Goal: Task Accomplishment & Management: Complete application form

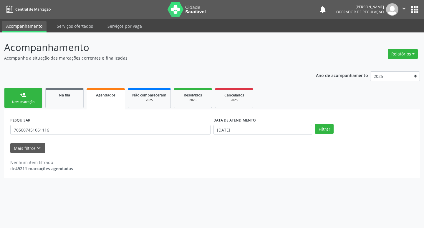
click at [30, 101] on div "Nova marcação" at bounding box center [23, 102] width 29 height 4
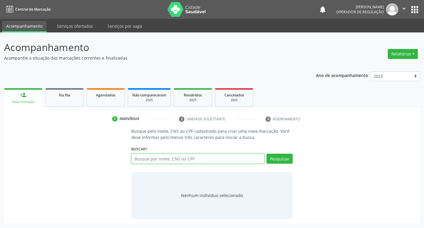
click at [202, 162] on input "text" at bounding box center [197, 159] width 133 height 10
click at [170, 156] on input "text" at bounding box center [197, 159] width 133 height 10
type input "700002564061405"
click at [277, 161] on button "Pesquisar" at bounding box center [280, 159] width 26 height 10
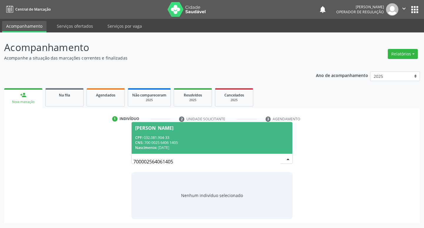
click at [181, 135] on div "CPF: 032.081.904-33" at bounding box center [212, 137] width 154 height 5
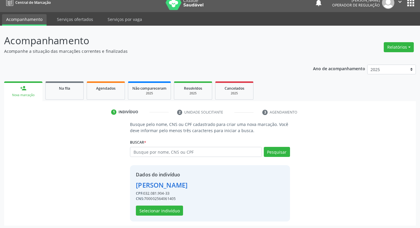
scroll to position [9, 0]
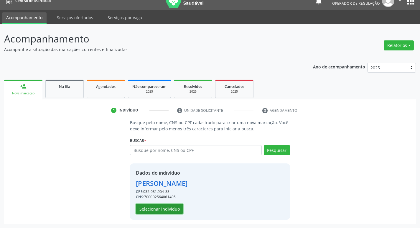
click at [158, 212] on button "Selecionar indivíduo" at bounding box center [159, 209] width 47 height 10
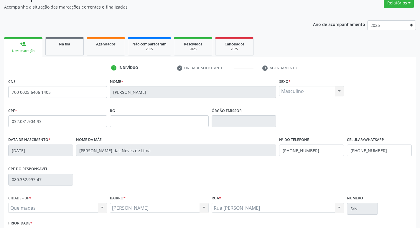
scroll to position [92, 0]
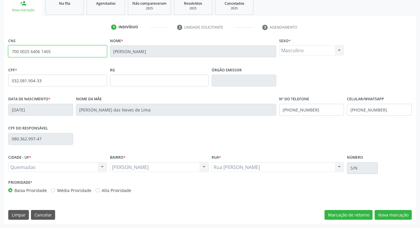
click at [67, 45] on input "700 0025 6406 1405" at bounding box center [57, 51] width 99 height 12
type input "7"
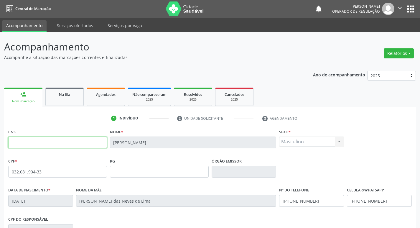
scroll to position [0, 0]
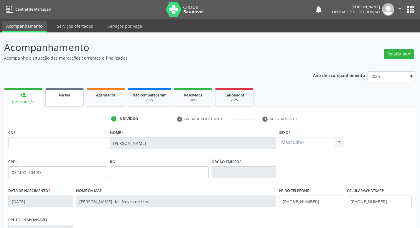
click at [65, 99] on link "Na fila" at bounding box center [64, 97] width 38 height 18
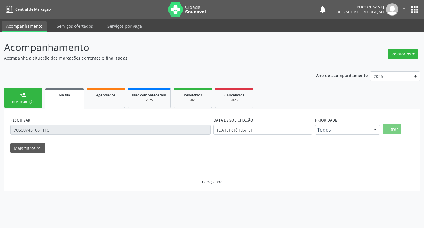
drag, startPoint x: 26, startPoint y: 98, endPoint x: 37, endPoint y: 101, distance: 10.7
click at [26, 98] on link "person_add Nova marcação" at bounding box center [23, 98] width 38 height 20
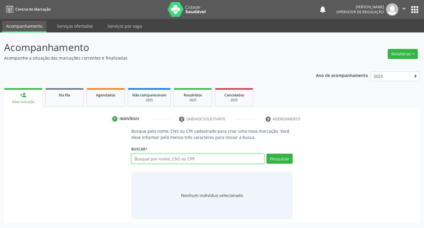
click at [176, 158] on input "text" at bounding box center [197, 159] width 133 height 10
type input "708105585808833"
click at [287, 158] on button "Pesquisar" at bounding box center [280, 159] width 26 height 10
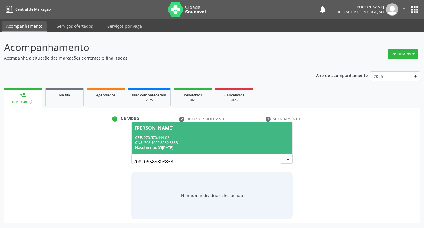
click at [164, 143] on div "CNS: 708 1055 8580 8833" at bounding box center [212, 142] width 154 height 5
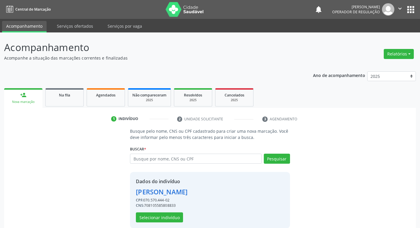
scroll to position [9, 0]
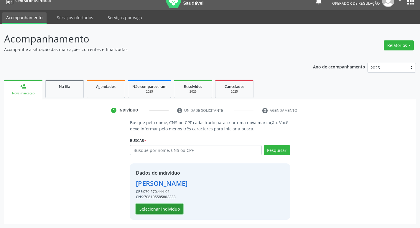
click at [156, 208] on button "Selecionar indivíduo" at bounding box center [159, 209] width 47 height 10
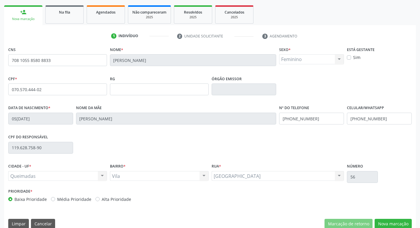
scroll to position [92, 0]
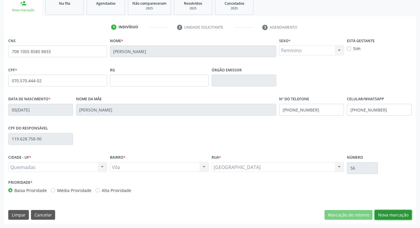
click at [403, 212] on button "Nova marcação" at bounding box center [393, 215] width 37 height 10
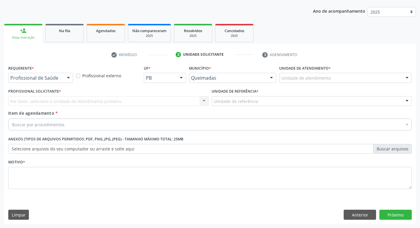
scroll to position [64, 0]
click at [57, 83] on div "Requerente * Profissional de Saúde Profissional de Saúde Paciente Nenhum result…" at bounding box center [41, 75] width 68 height 23
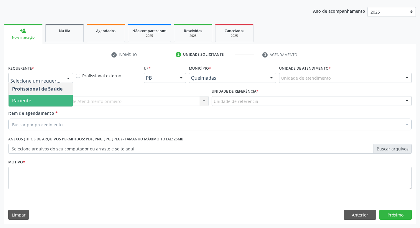
click at [39, 100] on span "Paciente" at bounding box center [41, 101] width 64 height 12
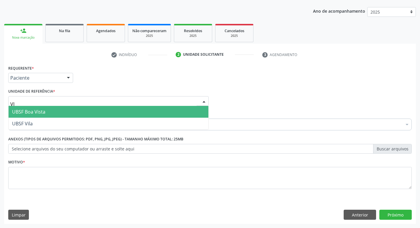
type input "VIL"
click at [41, 109] on span "UBSF Vila" at bounding box center [109, 112] width 200 height 12
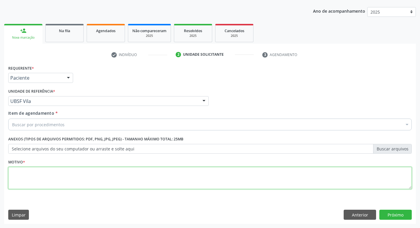
click at [30, 170] on textarea at bounding box center [209, 178] width 403 height 22
type textarea "AVALIACAO"
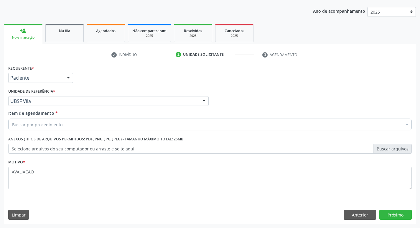
click at [51, 129] on div "Buscar por procedimentos" at bounding box center [209, 124] width 403 height 12
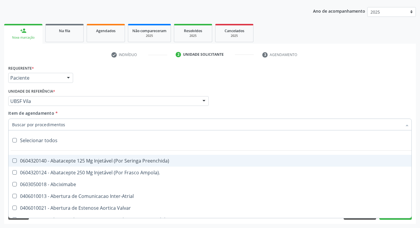
click at [51, 126] on input "Item de agendamento *" at bounding box center [207, 124] width 390 height 12
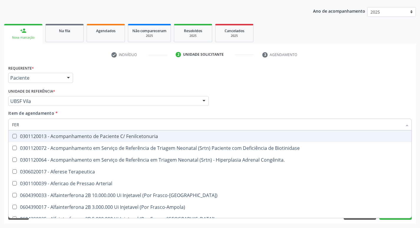
type input "FERR"
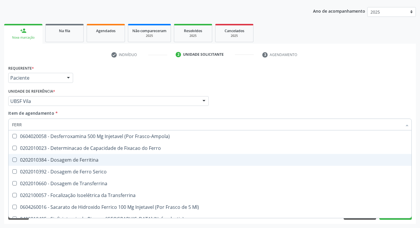
click at [88, 161] on div "0202010384 - Dosagem de Ferritina" at bounding box center [210, 159] width 396 height 5
checkbox Ferritina "true"
type input "FER"
checkbox Ferritina "false"
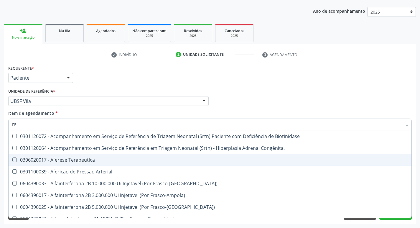
type input "F"
checkbox Ferritina "false"
checkbox Titânio "false"
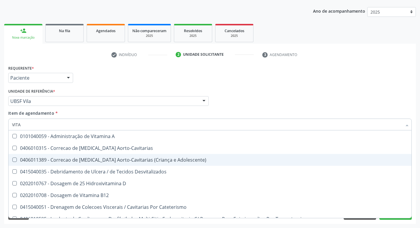
type input "VITAM"
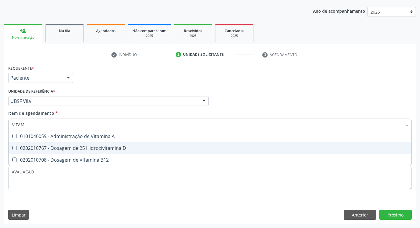
click at [100, 150] on div "0202010767 - Dosagem de 25 Hidroxivitamina D" at bounding box center [210, 148] width 396 height 5
checkbox D "true"
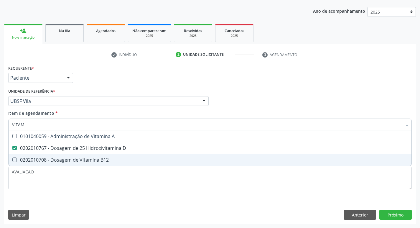
click at [99, 160] on div "0202010708 - Dosagem de Vitamina B12" at bounding box center [210, 159] width 396 height 5
checkbox B12 "true"
type input "VITA"
checkbox D "false"
checkbox B12 "false"
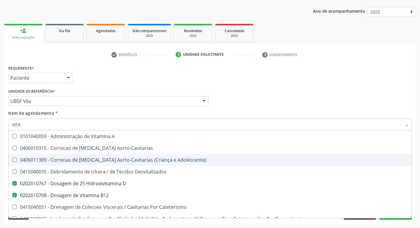
type input "VIT"
checkbox D "false"
checkbox Cateterismo "true"
type input "V"
checkbox B12 "false"
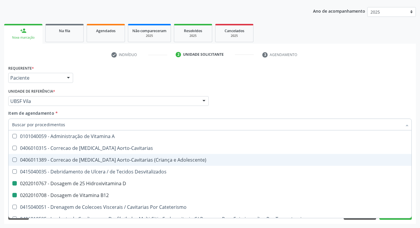
checkbox Cateterismo "false"
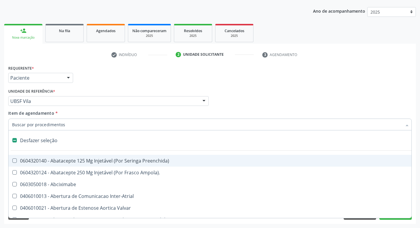
type input "H"
checkbox Coronariano "true"
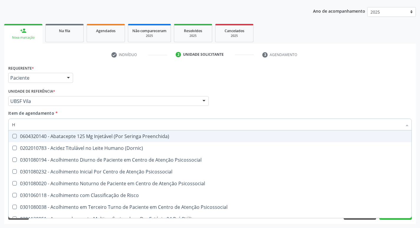
type input "HEMOGR"
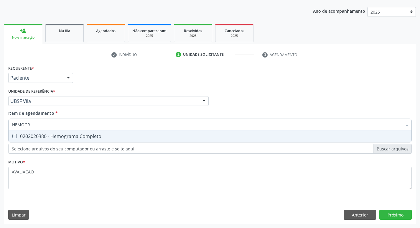
click at [86, 140] on span "0202020380 - Hemograma Completo" at bounding box center [210, 136] width 403 height 12
checkbox Completo "true"
type input "HEMOG"
checkbox Completo "false"
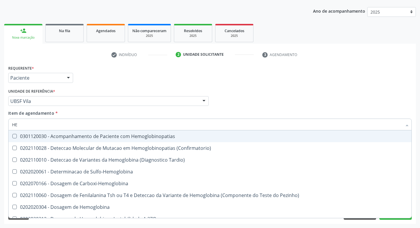
type input "H"
checkbox Completo "false"
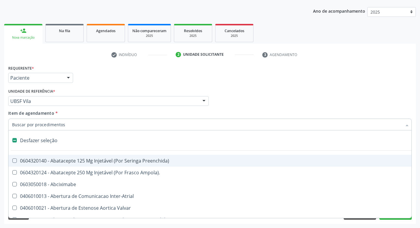
type input "F"
checkbox Auditiva "true"
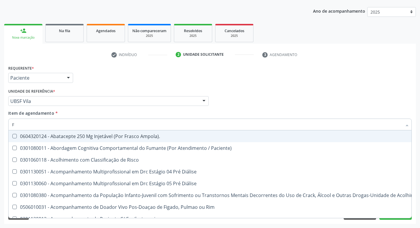
type input "FE"
checkbox A "true"
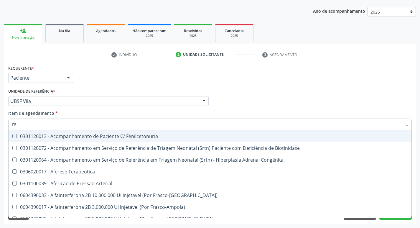
type input "FER"
checkbox Grama\) "true"
checkbox Ferritina "false"
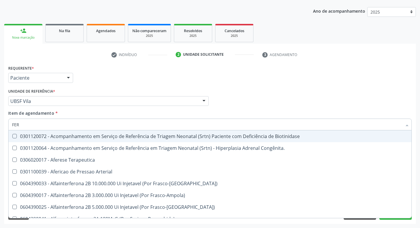
type input "FERR"
checkbox Terapeutica "true"
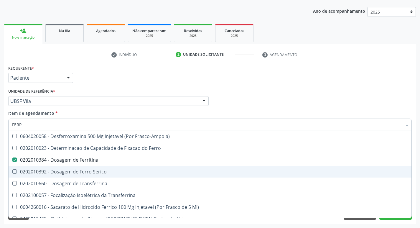
click at [76, 174] on div "0202010392 - Dosagem de Ferro Serico" at bounding box center [210, 171] width 396 height 5
checkbox Serico "true"
type input "FER"
checkbox Ferritina "false"
checkbox Serico "false"
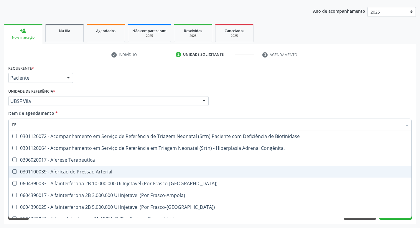
type input "F"
checkbox Ferritina "false"
checkbox Serico "false"
checkbox Titânio "false"
checkbox Inferior "false"
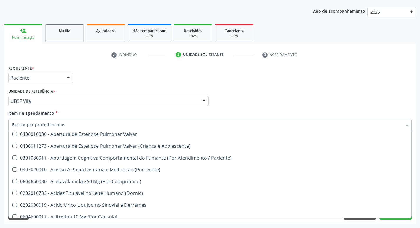
scroll to position [118, 0]
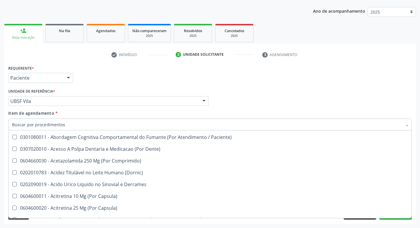
drag, startPoint x: 349, startPoint y: 91, endPoint x: 390, endPoint y: 82, distance: 42.5
click at [349, 91] on div "Profissional Solicitante Por favor, selecione a Unidade de Atendimento primeiro…" at bounding box center [210, 98] width 406 height 23
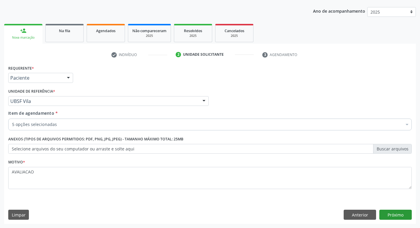
scroll to position [0, 0]
click at [397, 209] on div "Requerente * Paciente Profissional de Saúde Paciente Nenhum resultado encontrad…" at bounding box center [210, 144] width 412 height 160
click at [396, 215] on button "Próximo" at bounding box center [395, 214] width 32 height 10
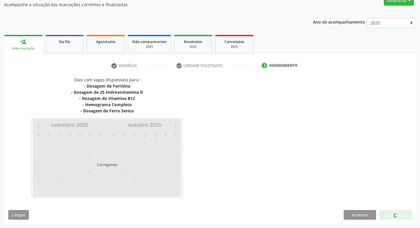
scroll to position [53, 0]
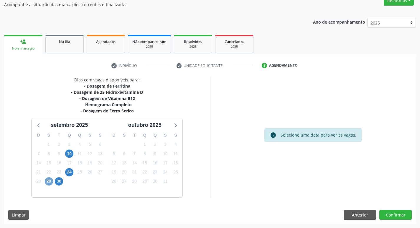
click at [46, 180] on span "29" at bounding box center [49, 181] width 8 height 8
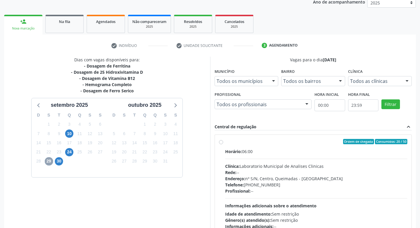
scroll to position [112, 0]
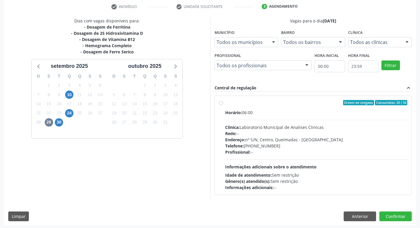
click at [240, 118] on div "Horário: 06:00 Clínica: Laboratorio Municipal de Analises Clinicas Rede: -- End…" at bounding box center [316, 149] width 182 height 81
click at [223, 105] on input "Ordem de chegada Consumidos: 20 / 50 Horário: 06:00 Clínica: Laboratorio Munici…" at bounding box center [221, 102] width 4 height 5
radio input "true"
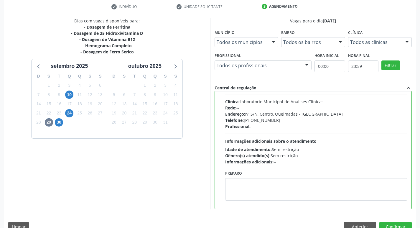
scroll to position [29, 0]
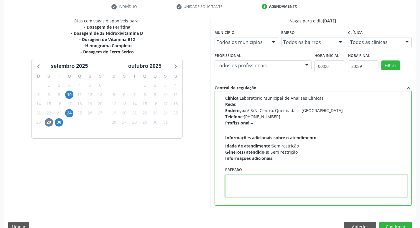
click at [232, 191] on textarea at bounding box center [316, 185] width 182 height 22
paste textarea "IR EM [GEOGRAPHIC_DATA]"
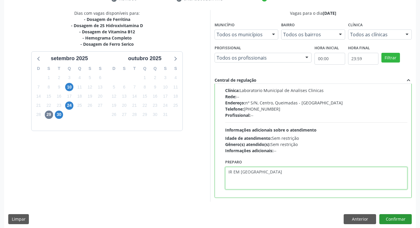
scroll to position [124, 0]
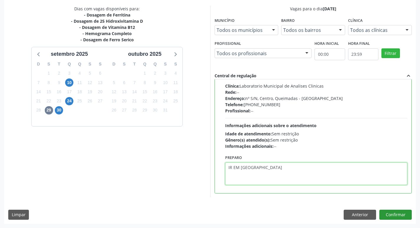
type textarea "IR EM [GEOGRAPHIC_DATA]"
click at [397, 218] on button "Confirmar" at bounding box center [395, 214] width 32 height 10
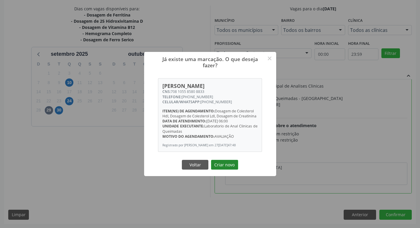
click at [228, 165] on button "Criar novo" at bounding box center [224, 165] width 27 height 10
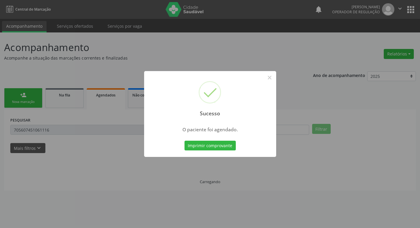
scroll to position [0, 0]
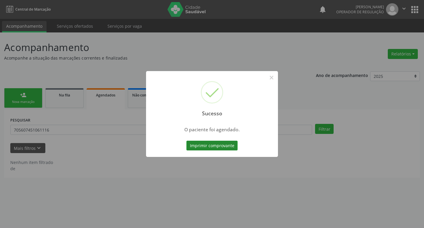
click at [215, 146] on button "Imprimir comprovante" at bounding box center [212, 146] width 51 height 10
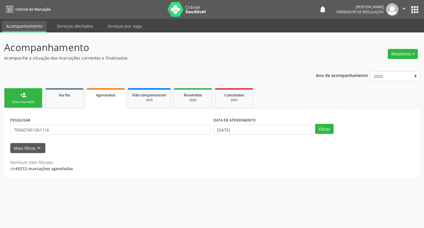
click at [27, 97] on link "person_add Nova marcação" at bounding box center [23, 98] width 38 height 20
click at [31, 99] on link "person_add Nova marcação" at bounding box center [23, 98] width 38 height 20
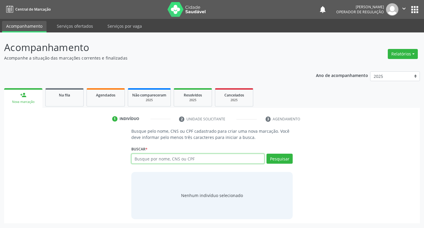
click at [151, 156] on input "text" at bounding box center [197, 159] width 133 height 10
type input "708100581456237"
click at [273, 160] on button "Pesquisar" at bounding box center [280, 159] width 26 height 10
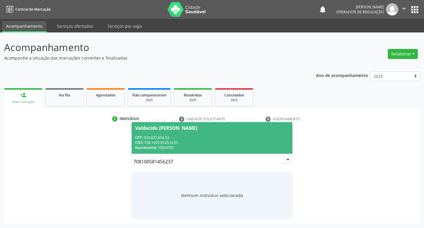
click at [162, 141] on div "CNS: 708 1005 8145 6237" at bounding box center [212, 142] width 154 height 5
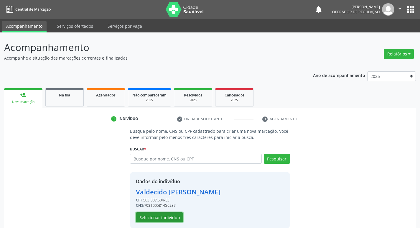
click at [172, 218] on button "Selecionar indivíduo" at bounding box center [159, 217] width 47 height 10
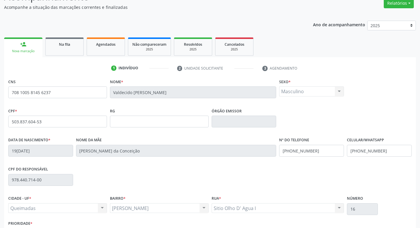
scroll to position [92, 0]
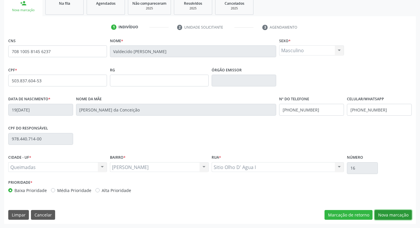
click at [384, 212] on button "Nova marcação" at bounding box center [393, 215] width 37 height 10
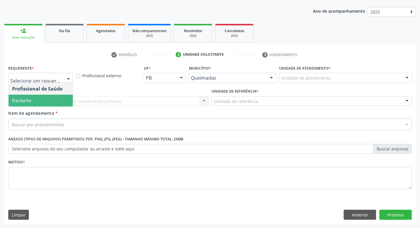
click at [43, 102] on span "Paciente" at bounding box center [41, 101] width 64 height 12
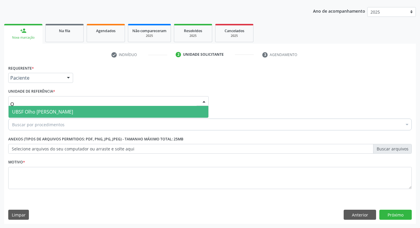
type input "OL"
click at [47, 110] on span "UBSF Olho [PERSON_NAME]" at bounding box center [42, 111] width 61 height 6
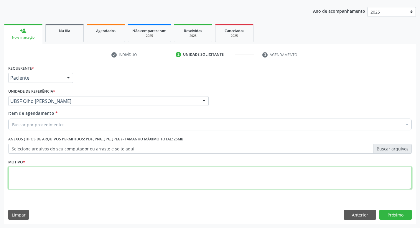
click at [38, 180] on textarea at bounding box center [209, 178] width 403 height 22
type textarea "AVALIACAO"
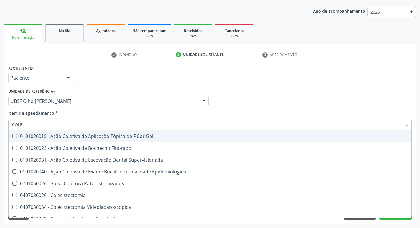
type input "COLES"
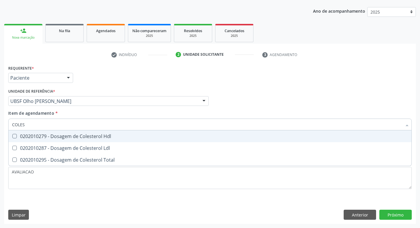
click at [32, 139] on span "0202010279 - Dosagem de Colesterol Hdl" at bounding box center [210, 136] width 403 height 12
checkbox Hdl "true"
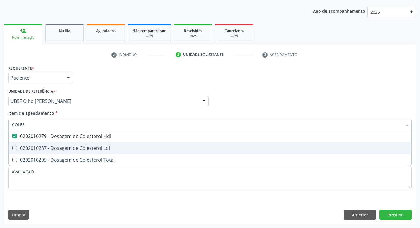
click at [41, 149] on div "0202010287 - Dosagem de Colesterol Ldl" at bounding box center [210, 148] width 396 height 5
checkbox Ldl "true"
type input "COLE"
checkbox Hdl "false"
checkbox Ldl "false"
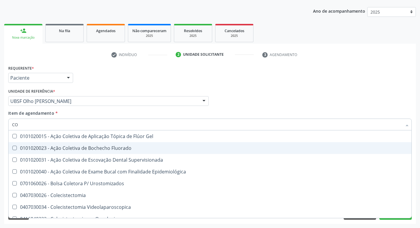
type input "C"
checkbox Hdl "false"
checkbox Ldl "false"
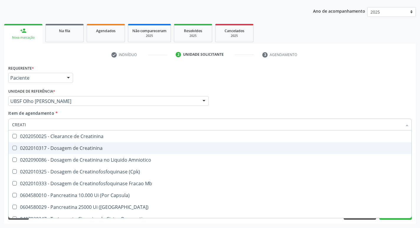
type input "CREATIN"
click at [41, 149] on div "0202010317 - Dosagem de Creatinina" at bounding box center [210, 148] width 396 height 5
checkbox Creatinina "true"
type input "CREA"
checkbox Creatinina "false"
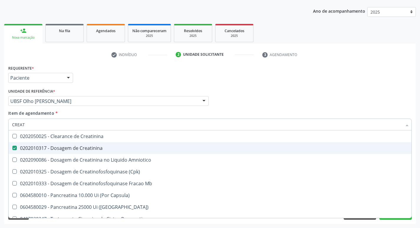
checkbox Amniotico "false"
checkbox Mb "true"
type input "C"
checkbox Mb "false"
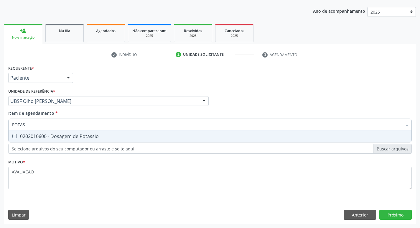
type input "POTASS"
click at [51, 141] on span "0202010600 - Dosagem de Potassio" at bounding box center [210, 136] width 403 height 12
checkbox Potassio "true"
type input "POT"
checkbox Potassio "false"
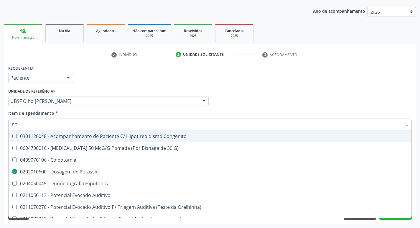
type input "P"
checkbox Potassio "false"
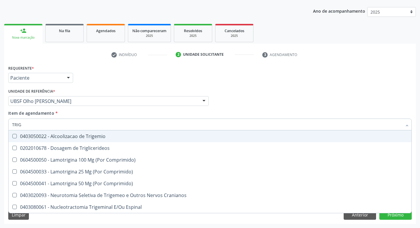
type input "TRIGL"
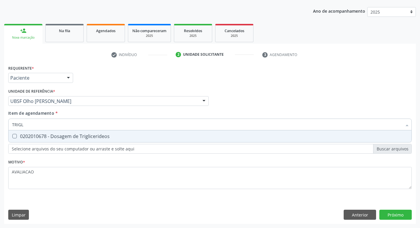
click at [51, 141] on span "0202010678 - Dosagem de Triglicerideos" at bounding box center [210, 136] width 403 height 12
checkbox Triglicerideos "true"
type input "TRIG"
checkbox Triglicerideos "false"
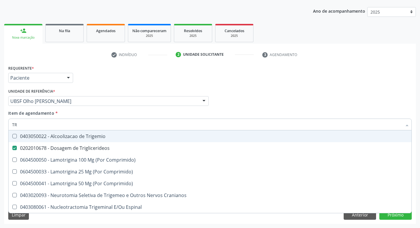
type input "T"
checkbox Triglicerideos "false"
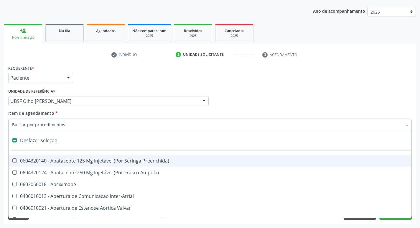
type input "2"
checkbox Monopolar "true"
checkbox Quadril "true"
checkbox Biologica "true"
checkbox Conica "true"
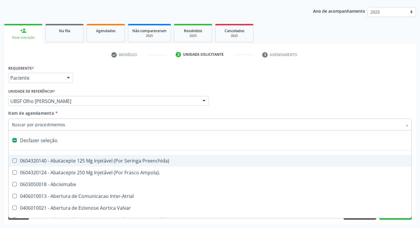
checkbox Aorto-Cavitarias "true"
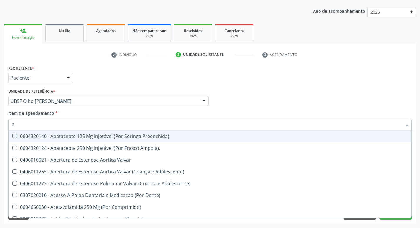
type input "20205001"
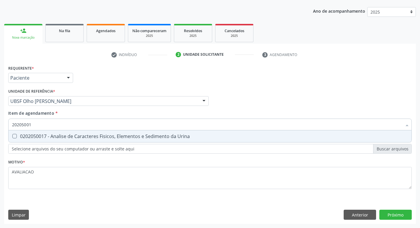
click at [52, 138] on div "0202050017 - Analise de Caracteres Fisicos, Elementos e Sedimento da Urina" at bounding box center [210, 136] width 396 height 5
checkbox Urina "true"
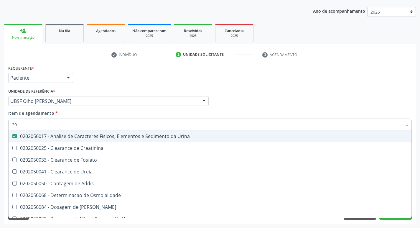
type input "2"
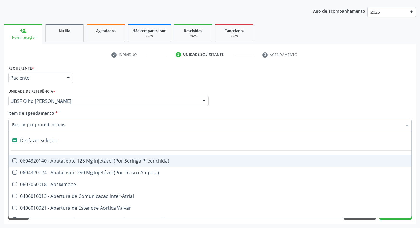
checkbox Preenchida\) "false"
checkbox Inter-Atrial "false"
type input "G"
checkbox Urina "false"
checkbox Comprimido\) "true"
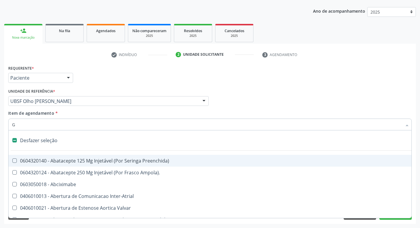
checkbox Sanitária "true"
checkbox Criança "true"
checkbox Capsula\) "true"
checkbox Osso "true"
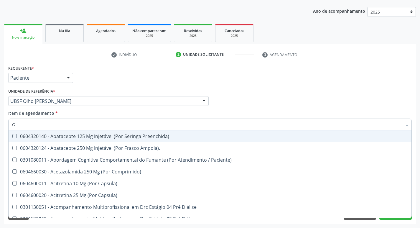
type input "GLICOSE"
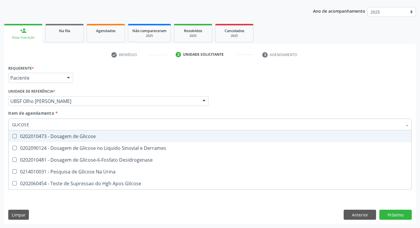
click at [51, 136] on div "0202010473 - Dosagem de Glicose" at bounding box center [210, 136] width 396 height 5
checkbox Glicose "true"
type input "GLICOS"
checkbox Glicose "false"
checkbox Derrames "true"
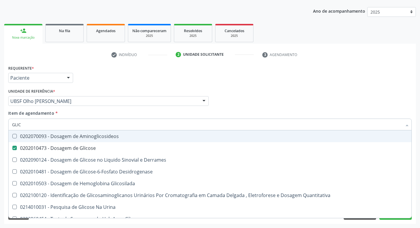
type input "GLI"
checkbox Glicose "false"
checkbox Derrames "false"
type input "G"
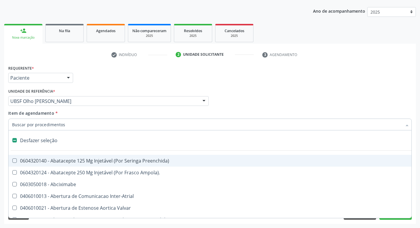
type input "H"
checkbox Urina "false"
checkbox Lactente\) "true"
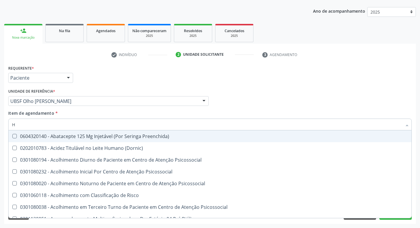
type input "HEMOGLOBINA G"
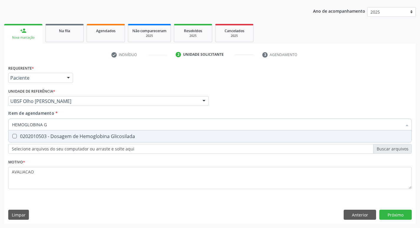
click at [58, 138] on div "0202010503 - Dosagem de Hemoglobina Glicosilada" at bounding box center [210, 136] width 396 height 5
checkbox Glicosilada "true"
type input "HEMOGLOBINA"
checkbox Glicosilada "false"
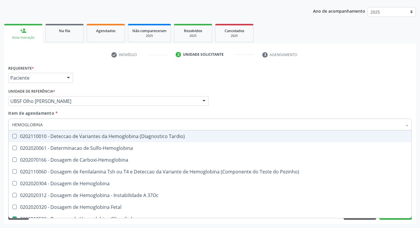
type input "HEMOGLOBIN"
checkbox Glicosilada "false"
checkbox Hemoglobina "true"
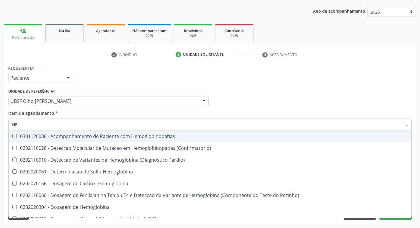
type input "H"
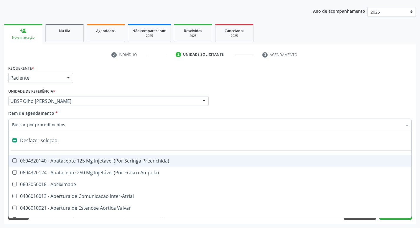
checkbox Dente\) "false"
type input "H"
checkbox Urina "false"
checkbox Lactente\) "true"
checkbox A "true"
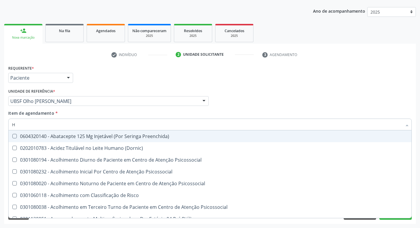
type input "HEMOGR"
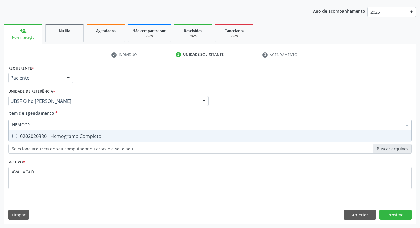
click at [59, 138] on div "0202020380 - Hemograma Completo" at bounding box center [210, 136] width 396 height 5
checkbox Completo "true"
type input "HEMOG"
checkbox Completo "false"
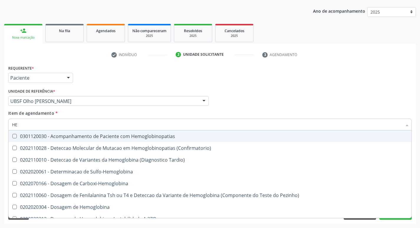
type input "H"
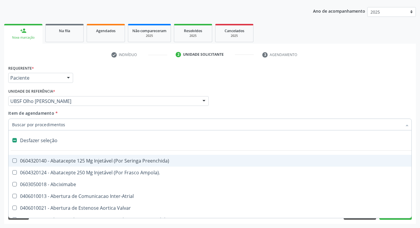
checkbox Dente\) "false"
checkbox Capsula\) "false"
type input "P"
checkbox Urina "false"
checkbox Supra-Aortica "true"
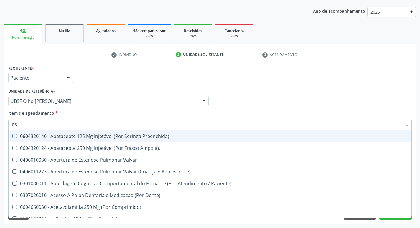
type input "PSA"
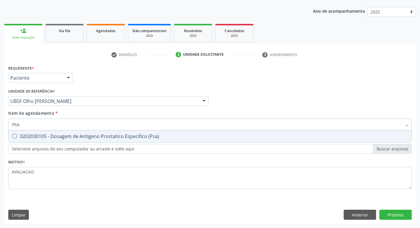
click at [59, 138] on div "0202030105 - Dosagem de Antigeno Prostatico Especifico (Psa)" at bounding box center [210, 136] width 396 height 5
checkbox \(Psa\) "true"
click at [395, 211] on div "Requerente * Paciente Profissional de Saúde Paciente Nenhum resultado encontrad…" at bounding box center [210, 144] width 412 height 160
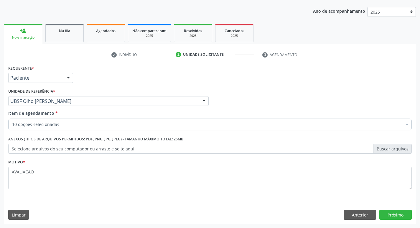
click at [395, 208] on div "Requerente * Paciente Profissional de Saúde Paciente Nenhum resultado encontrad…" at bounding box center [210, 144] width 412 height 160
click at [397, 215] on button "Próximo" at bounding box center [395, 214] width 32 height 10
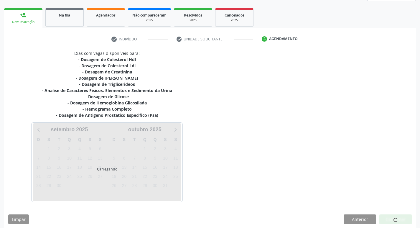
scroll to position [84, 0]
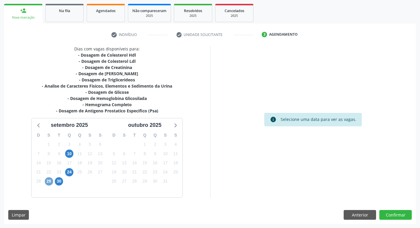
click at [50, 181] on span "29" at bounding box center [49, 181] width 8 height 8
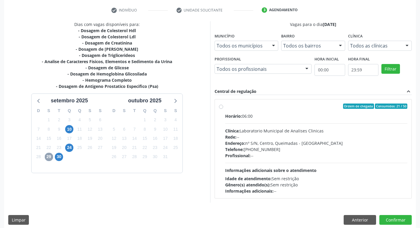
scroll to position [114, 0]
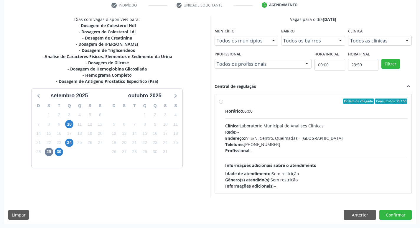
click at [256, 137] on div "Endereço: nº S/N, Centro, Queimadas - PB" at bounding box center [316, 138] width 182 height 6
click at [223, 104] on input "Ordem de chegada Consumidos: 21 / 50 Horário: 06:00 Clínica: Laboratorio Munici…" at bounding box center [221, 100] width 4 height 5
radio input "true"
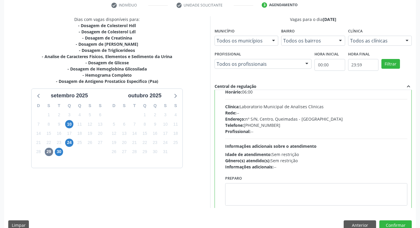
scroll to position [29, 0]
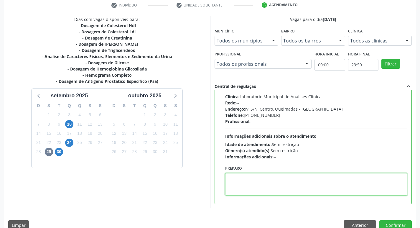
click at [271, 186] on textarea at bounding box center [316, 184] width 182 height 22
paste textarea "IR EM [GEOGRAPHIC_DATA]"
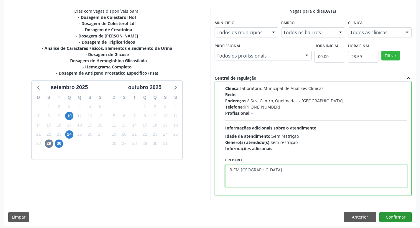
scroll to position [124, 0]
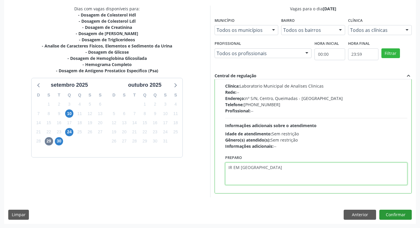
type textarea "IR EM [GEOGRAPHIC_DATA]"
click at [394, 217] on button "Confirmar" at bounding box center [395, 214] width 32 height 10
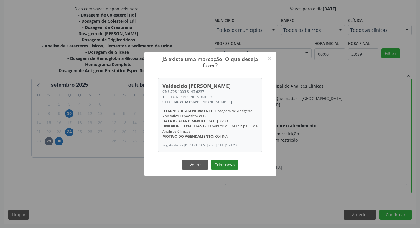
click at [227, 163] on button "Criar novo" at bounding box center [224, 165] width 27 height 10
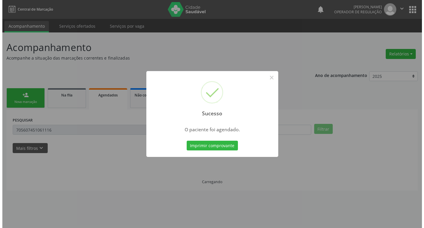
scroll to position [0, 0]
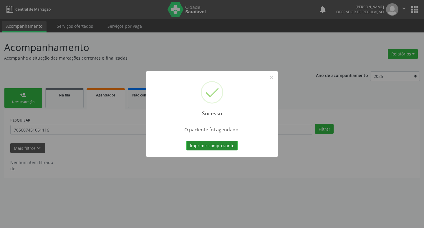
click at [224, 146] on button "Imprimir comprovante" at bounding box center [212, 146] width 51 height 10
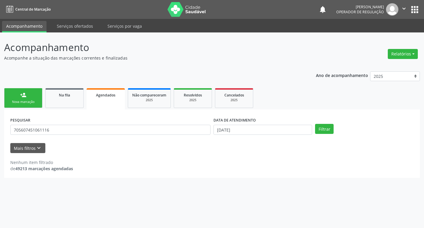
click at [113, 95] on span "Agendados" at bounding box center [105, 95] width 19 height 5
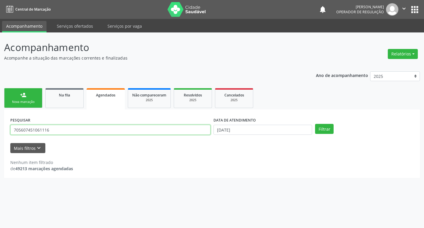
click at [87, 128] on input "705607451061116" at bounding box center [110, 130] width 200 height 10
type input "7"
click at [15, 130] on input "text" at bounding box center [110, 130] width 200 height 10
type input "706403197707788"
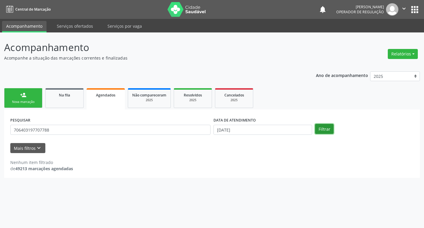
click at [327, 130] on button "Filtrar" at bounding box center [324, 129] width 19 height 10
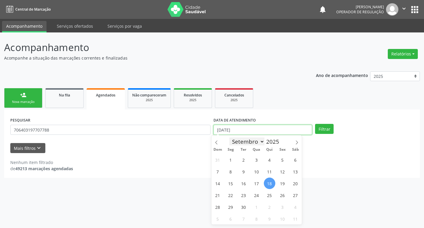
click at [236, 132] on input "[DATE]" at bounding box center [263, 130] width 99 height 10
click at [243, 161] on span "2" at bounding box center [243, 159] width 11 height 11
type input "[DATE]"
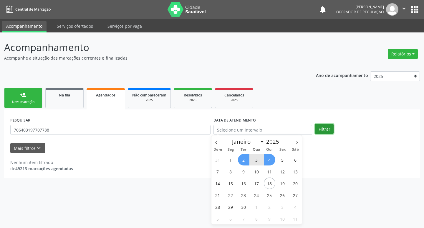
click at [320, 131] on button "Filtrar" at bounding box center [324, 129] width 19 height 10
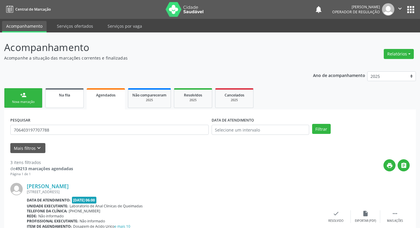
click at [62, 94] on span "Na fila" at bounding box center [64, 95] width 11 height 5
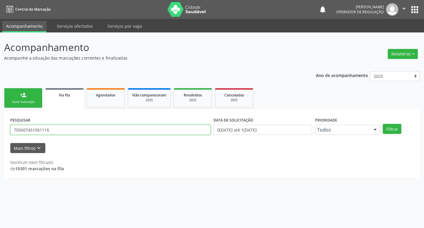
click at [57, 133] on input "705607451061116" at bounding box center [110, 130] width 200 height 10
type input "7"
type input "706403197707788"
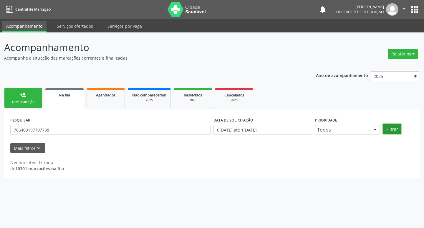
click at [390, 129] on button "Filtrar" at bounding box center [392, 129] width 19 height 10
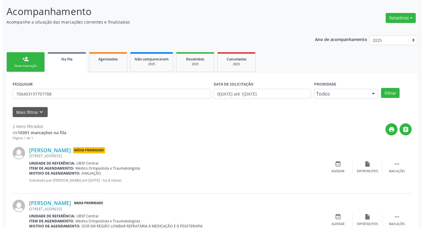
scroll to position [64, 0]
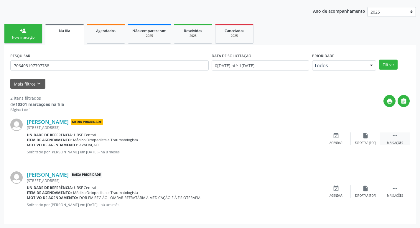
click at [393, 139] on div " Mais ações" at bounding box center [394, 138] width 29 height 13
click at [339, 138] on icon "cancel" at bounding box center [336, 135] width 6 height 6
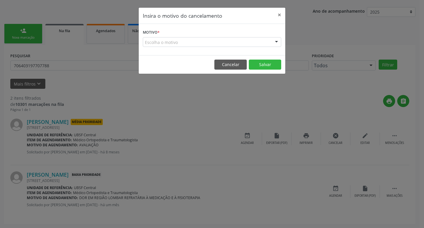
click at [191, 42] on div "Escolha o motivo" at bounding box center [212, 42] width 138 height 10
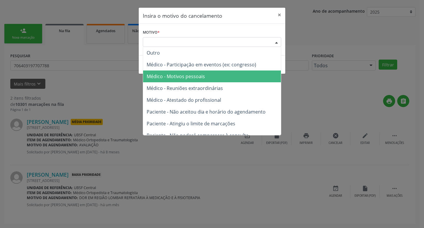
click at [197, 75] on span "Médico - Motivos pessoais" at bounding box center [176, 76] width 58 height 6
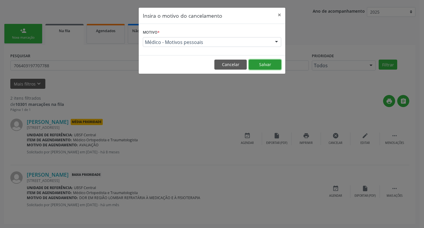
click at [267, 65] on button "Salvar" at bounding box center [265, 65] width 32 height 10
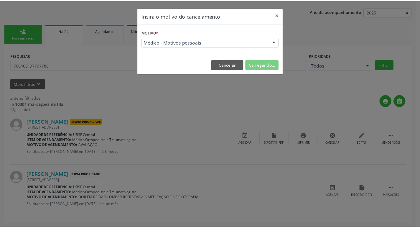
scroll to position [0, 0]
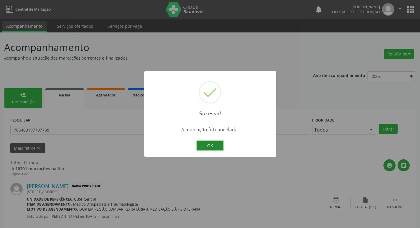
click at [210, 148] on button "OK" at bounding box center [210, 146] width 27 height 10
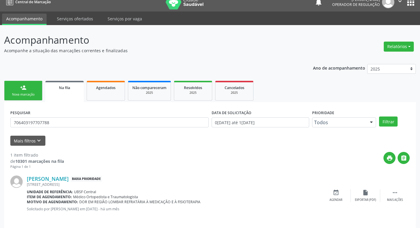
scroll to position [11, 0]
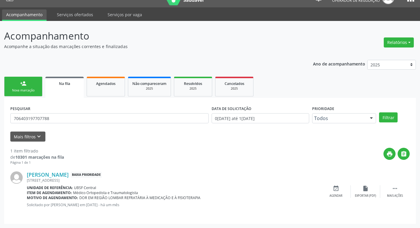
click at [24, 88] on link "person_add Nova marcação" at bounding box center [23, 87] width 38 height 20
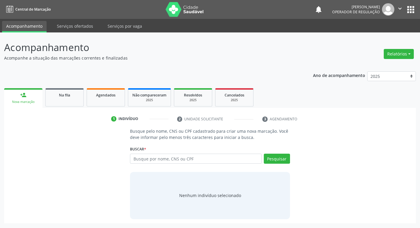
scroll to position [0, 0]
click at [149, 157] on input "text" at bounding box center [197, 159] width 133 height 10
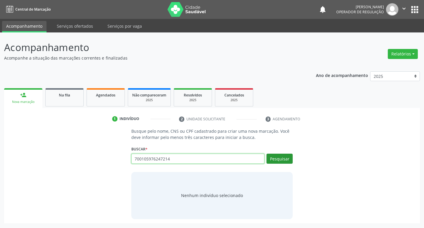
type input "700105976247214"
click at [285, 157] on button "Pesquisar" at bounding box center [280, 159] width 26 height 10
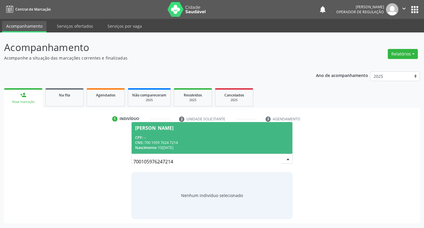
click at [176, 136] on div "CPF: --" at bounding box center [212, 137] width 154 height 5
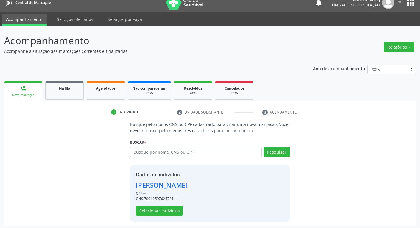
scroll to position [9, 0]
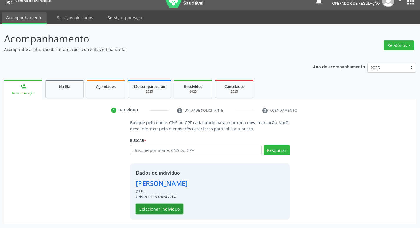
click at [161, 208] on button "Selecionar indivíduo" at bounding box center [159, 209] width 47 height 10
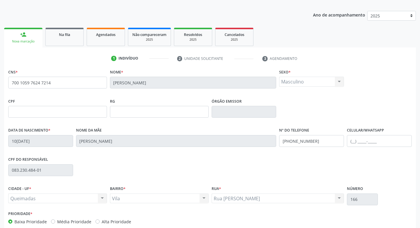
scroll to position [92, 0]
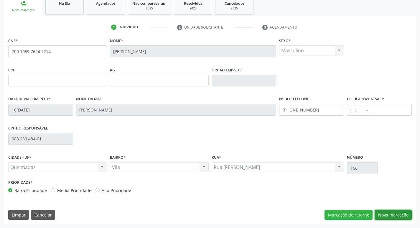
click at [391, 212] on button "Nova marcação" at bounding box center [393, 215] width 37 height 10
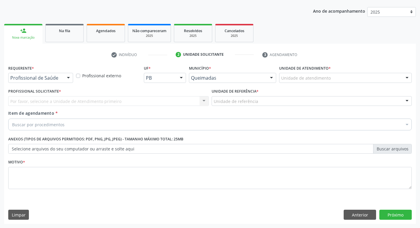
scroll to position [64, 0]
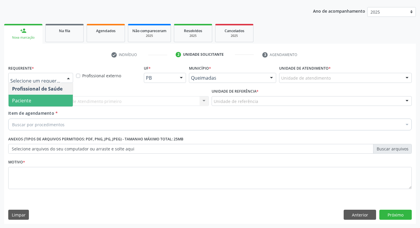
click at [30, 104] on span "Paciente" at bounding box center [41, 101] width 64 height 12
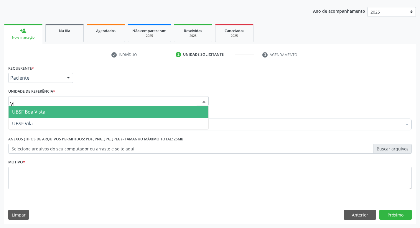
type input "VIL"
click at [47, 115] on span "UBSF Vila" at bounding box center [109, 112] width 200 height 12
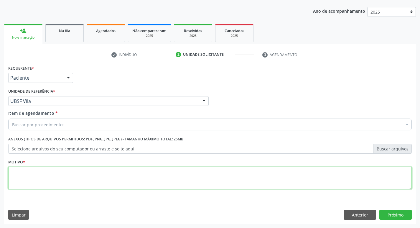
click at [26, 174] on textarea at bounding box center [209, 178] width 403 height 22
type textarea "AVALIACAO"
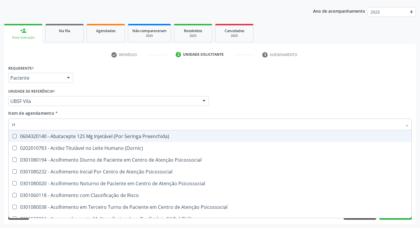
type input "HEMOGR"
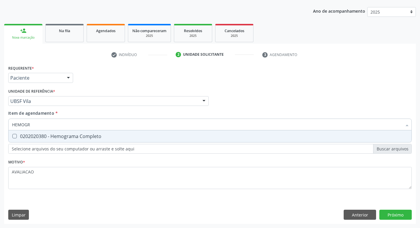
click at [53, 137] on div "0202020380 - Hemograma Completo" at bounding box center [210, 136] width 396 height 5
checkbox Completo "true"
type input "HEMOG"
checkbox Completo "false"
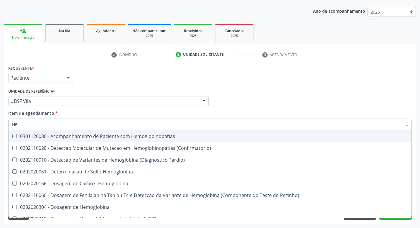
type input "H"
checkbox Completo "false"
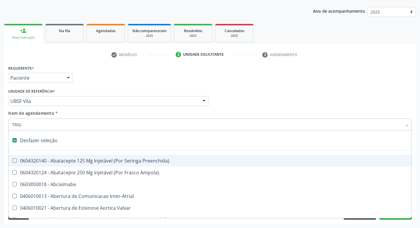
type input "TRIGL"
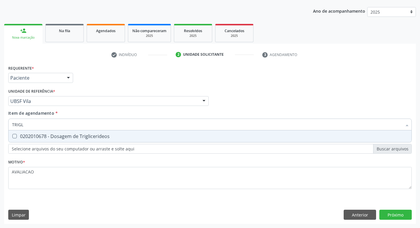
click at [78, 135] on div "0202010678 - Dosagem de Triglicerideos" at bounding box center [210, 136] width 396 height 5
checkbox Triglicerideos "true"
type input "TRIG"
checkbox Triglicerideos "false"
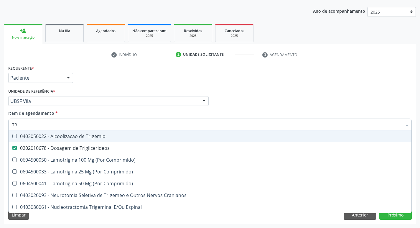
type input "T"
checkbox Triglicerideos "false"
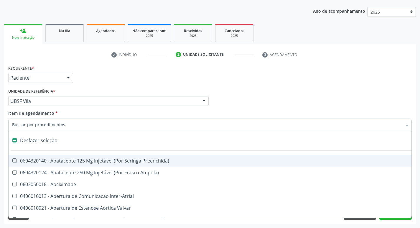
type input "G"
checkbox Osso "true"
checkbox Persistente "true"
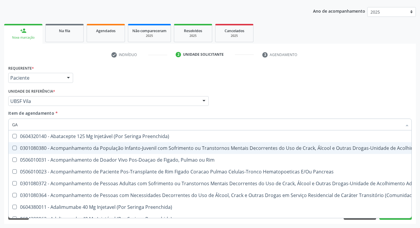
type input "GAMA"
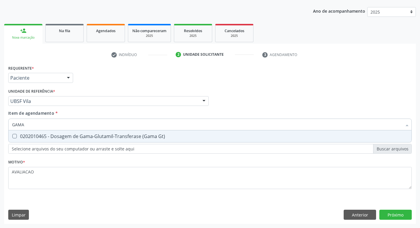
click at [100, 136] on div "0202010465 - Dosagem de Gama-Glutamil-Transferase (Gama Gt)" at bounding box center [210, 136] width 396 height 5
checkbox Gt\) "true"
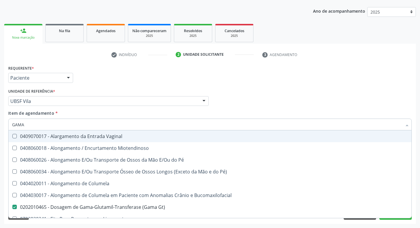
type input "GAM"
checkbox Vaginal "false"
type input "G"
checkbox Gt\) "false"
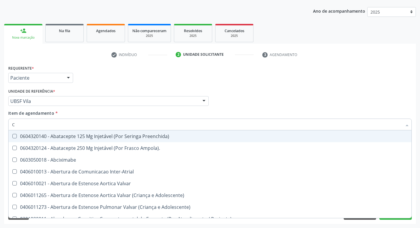
type input "CO"
checkbox Osseo "true"
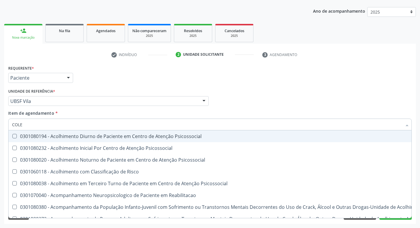
type input "COLES"
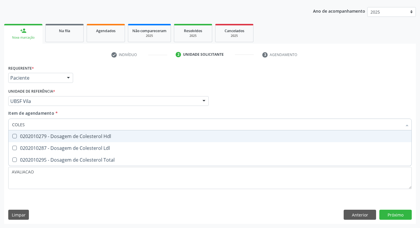
click at [100, 136] on div "0202010279 - Dosagem de Colesterol Hdl" at bounding box center [210, 136] width 396 height 5
checkbox Hdl "true"
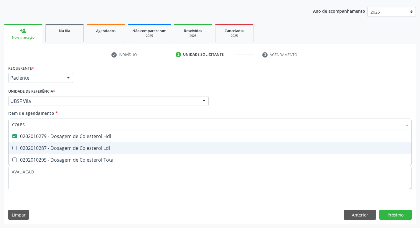
click at [99, 146] on div "0202010287 - Dosagem de Colesterol Ldl" at bounding box center [210, 148] width 396 height 5
checkbox Ldl "true"
type input "COLE"
checkbox Hdl "false"
checkbox Ldl "false"
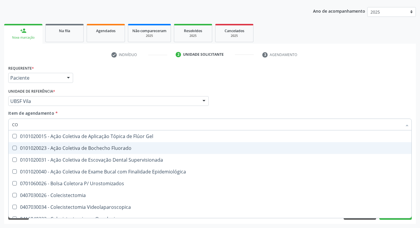
type input "C"
checkbox Hdl "false"
checkbox Ldl "false"
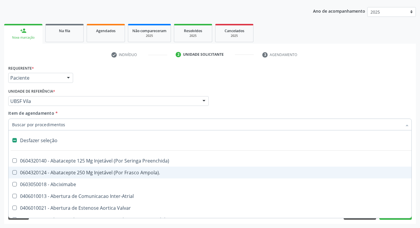
type input "2"
checkbox Monopolar "true"
checkbox Quadril "true"
checkbox Coclear "true"
checkbox Aorto-Cavitarias "true"
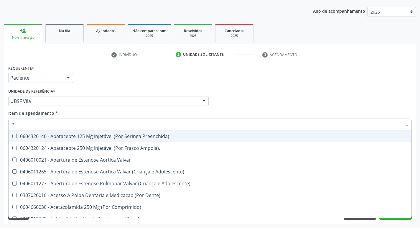
type input "20205001"
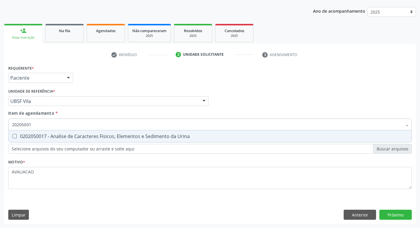
click at [74, 137] on div "0202050017 - Analise de Caracteres Fisicos, Elementos e Sedimento da Urina" at bounding box center [210, 136] width 396 height 5
checkbox Urina "true"
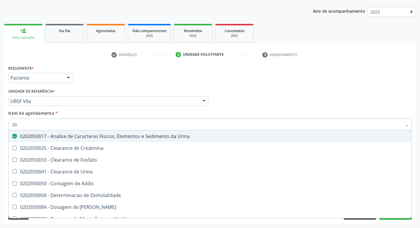
type input "2"
checkbox Urina "false"
checkbox Ureia "false"
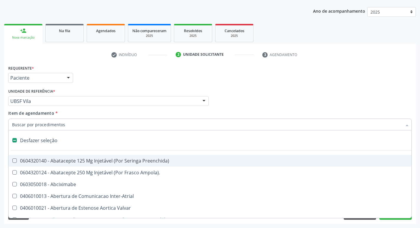
drag, startPoint x: 63, startPoint y: 128, endPoint x: 60, endPoint y: 130, distance: 4.0
click at [60, 130] on input "Item de agendamento *" at bounding box center [207, 124] width 390 height 12
type input "V"
checkbox Urina "false"
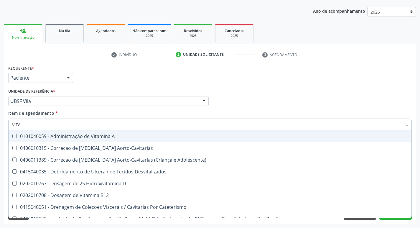
type input "VITAM"
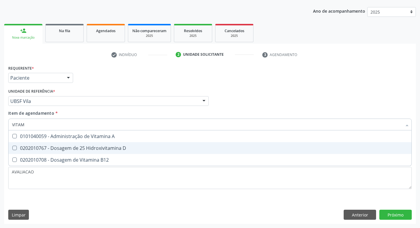
click at [65, 148] on div "0202010767 - Dosagem de 25 Hidroxivitamina D" at bounding box center [210, 148] width 396 height 5
checkbox D "true"
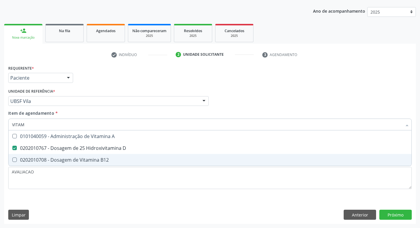
click at [53, 158] on div "0202010708 - Dosagem de Vitamina B12" at bounding box center [210, 159] width 396 height 5
checkbox B12 "true"
type input "VITA"
checkbox D "false"
checkbox B12 "false"
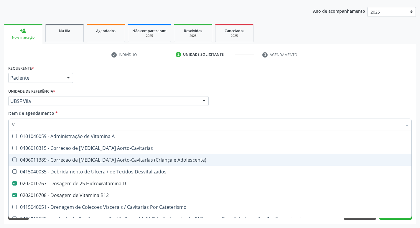
type input "V"
checkbox D "false"
checkbox B12 "false"
checkbox Cateterismo "false"
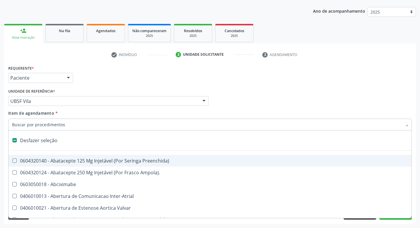
type input "T"
checkbox Dedo "true"
checkbox Urina "false"
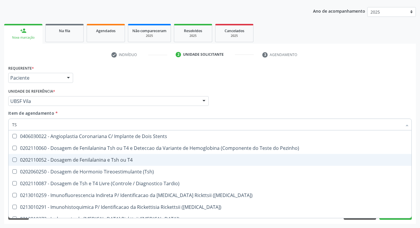
type input "TSH"
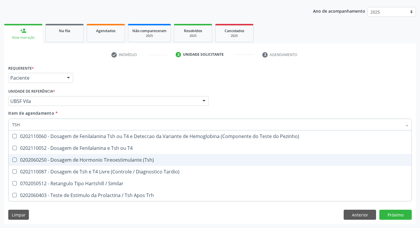
click at [53, 158] on div "0202060250 - Dosagem de Hormonio Tireoestimulante (Tsh)" at bounding box center [210, 159] width 396 height 5
checkbox \(Tsh\) "true"
type input "TS"
checkbox \(Tsh\) "false"
checkbox Tardio\) "true"
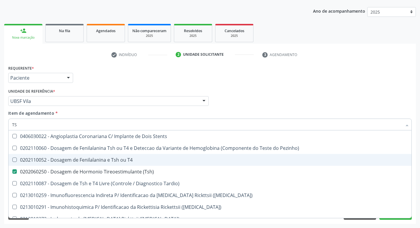
type input "T"
checkbox \(Tsh\) "false"
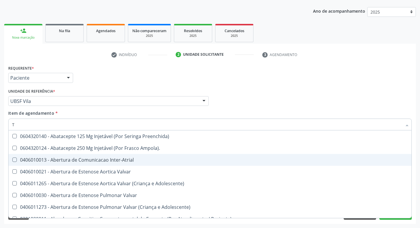
type input "T4"
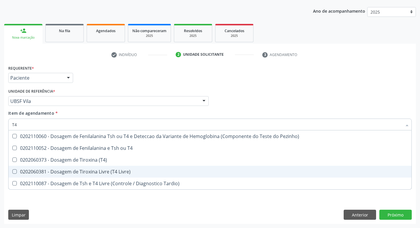
click at [121, 170] on div "0202060381 - Dosagem de Tiroxina Livre (T4 Livre)" at bounding box center [210, 171] width 396 height 5
checkbox Livre\) "true"
type input "T"
checkbox Livre\) "false"
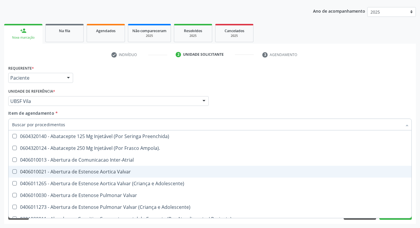
checkbox Urina "false"
checkbox Central "true"
type input "TG"
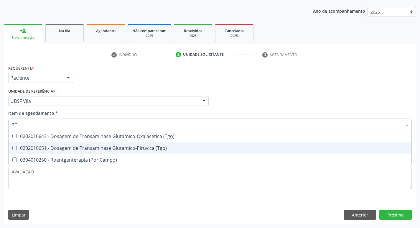
click at [159, 146] on div "0202010651 - Dosagem de Transaminase Glutamico-Piruvica (Tgp)" at bounding box center [210, 148] width 396 height 5
checkbox \(Tgp\) "true"
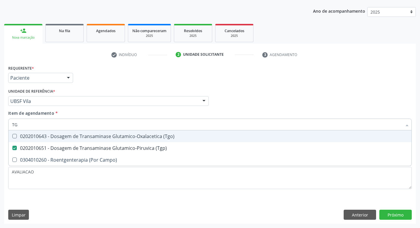
click at [157, 134] on div "0202010643 - Dosagem de Transaminase Glutamico-Oxalacetica (Tgo)" at bounding box center [210, 136] width 396 height 5
checkbox \(Tgo\) "true"
type input "T"
checkbox \(Tgo\) "false"
checkbox \(Tgp\) "false"
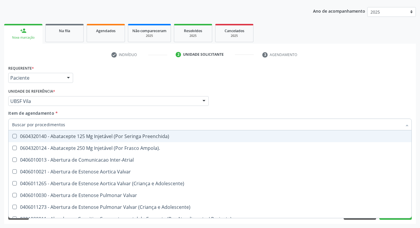
checkbox Urina "false"
checkbox Central "true"
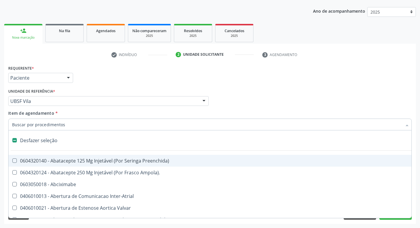
type input "H"
checkbox Urina "false"
checkbox Coronariano "true"
checkbox Lactente\) "true"
checkbox C "true"
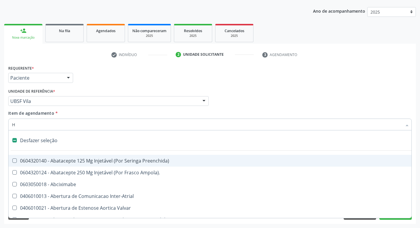
checkbox Convencional\) "true"
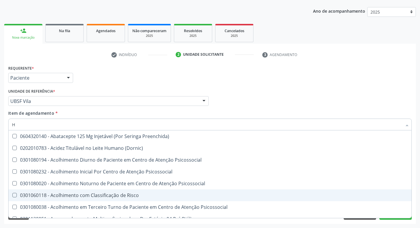
type input "HEMOGLOBINA G"
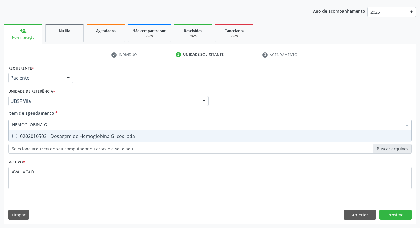
click at [98, 132] on span "0202010503 - Dosagem de Hemoglobina Glicosilada" at bounding box center [210, 136] width 403 height 12
checkbox Glicosilada "true"
click at [398, 214] on div "Requerente * Paciente Profissional de Saúde Paciente Nenhum resultado encontrad…" at bounding box center [210, 144] width 412 height 160
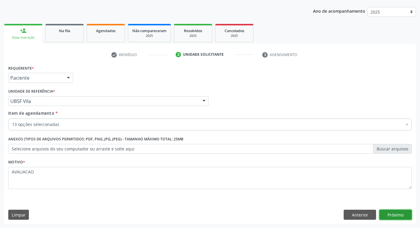
click at [394, 212] on button "Próximo" at bounding box center [395, 214] width 32 height 10
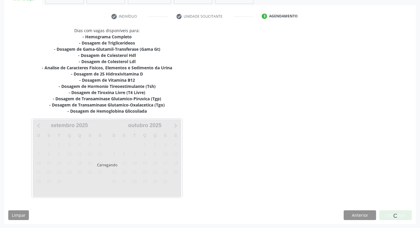
scroll to position [103, 0]
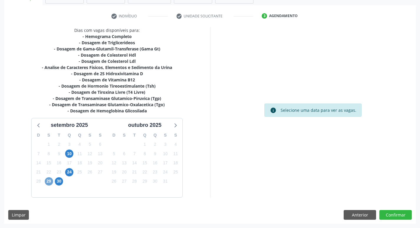
click at [50, 182] on span "29" at bounding box center [49, 181] width 8 height 8
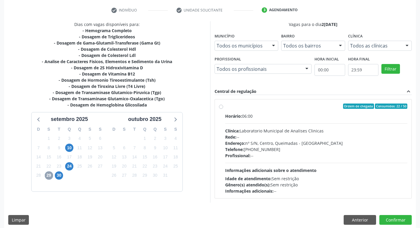
scroll to position [114, 0]
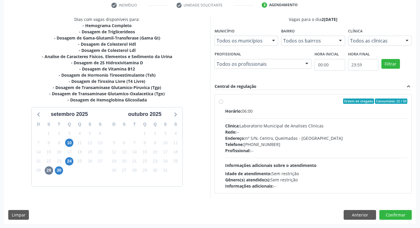
click at [329, 121] on div "Horário: 06:00 Clínica: Laboratorio Municipal de Analises Clinicas Rede: -- End…" at bounding box center [316, 148] width 182 height 81
click at [223, 104] on input "Ordem de chegada Consumidos: 22 / 50 Horário: 06:00 Clínica: Laboratorio Munici…" at bounding box center [221, 100] width 4 height 5
radio input "true"
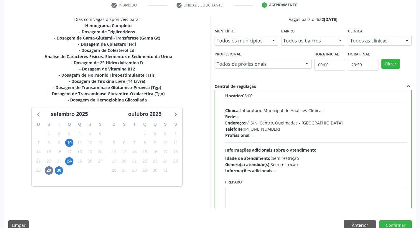
scroll to position [29, 0]
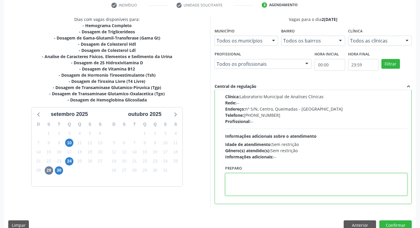
click at [252, 188] on textarea at bounding box center [316, 184] width 182 height 22
paste textarea "IR EM [GEOGRAPHIC_DATA]"
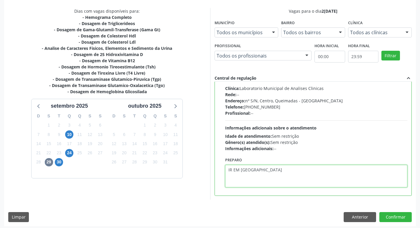
scroll to position [124, 0]
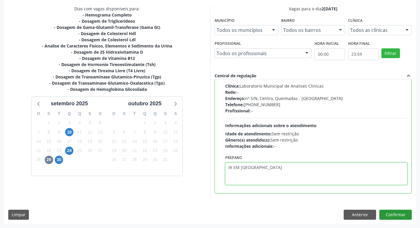
type textarea "IR EM [GEOGRAPHIC_DATA]"
click at [395, 212] on button "Confirmar" at bounding box center [395, 214] width 32 height 10
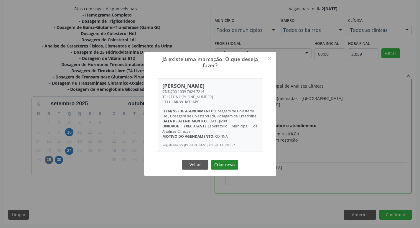
click at [232, 168] on button "Criar novo" at bounding box center [224, 165] width 27 height 10
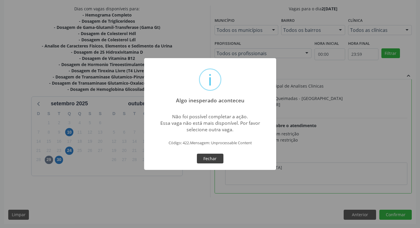
click at [214, 157] on button "Fechar" at bounding box center [210, 159] width 27 height 10
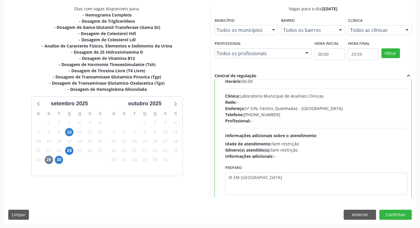
scroll to position [29, 0]
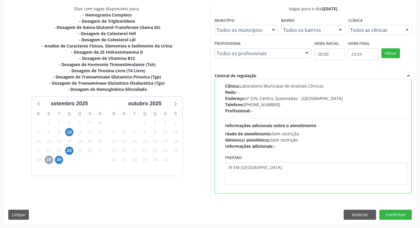
click at [48, 161] on span "29" at bounding box center [49, 160] width 8 height 8
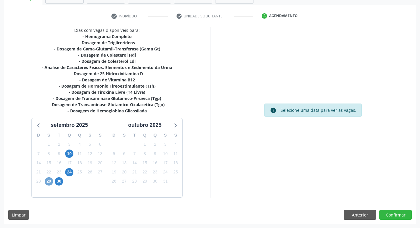
scroll to position [103, 0]
click at [48, 181] on span "29" at bounding box center [49, 181] width 8 height 8
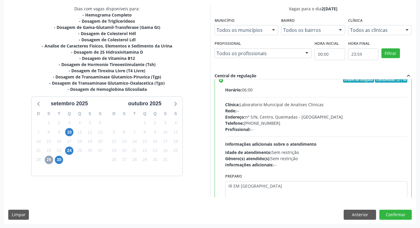
scroll to position [29, 0]
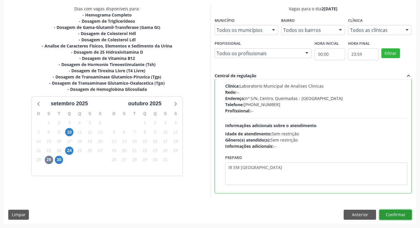
click at [397, 212] on button "Confirmar" at bounding box center [395, 214] width 32 height 10
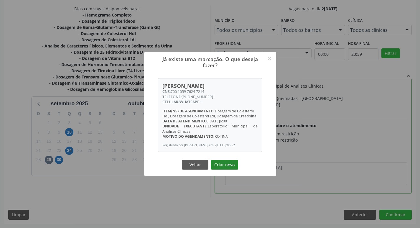
click at [212, 169] on button "Criar novo" at bounding box center [224, 165] width 27 height 10
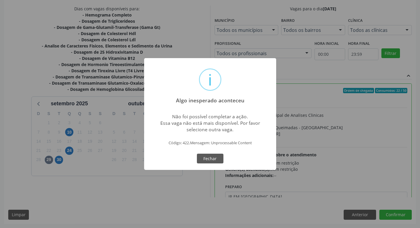
scroll to position [29, 0]
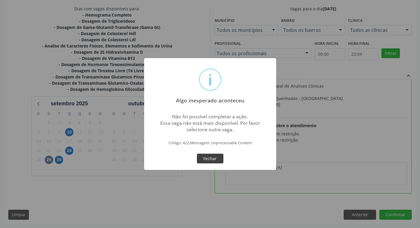
click at [212, 157] on button "Fechar" at bounding box center [210, 159] width 27 height 10
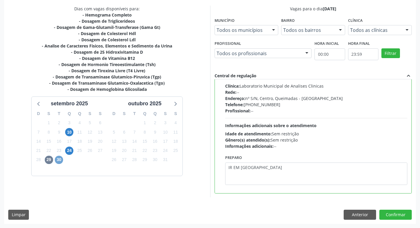
click at [60, 160] on span "30" at bounding box center [59, 160] width 8 height 8
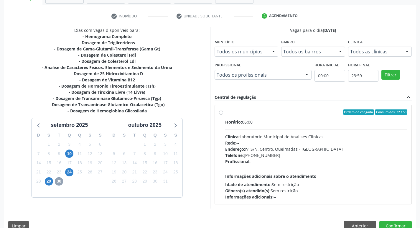
scroll to position [114, 0]
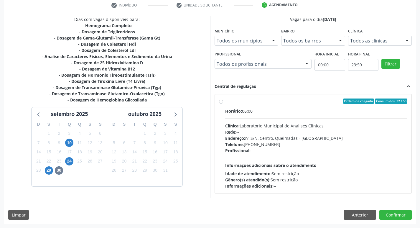
click at [276, 139] on div "Endereço: nº S/N, Centro, Queimadas - PB" at bounding box center [316, 138] width 182 height 6
click at [223, 104] on input "Ordem de chegada Consumidos: 32 / 50 Horário: 06:00 Clínica: Laboratorio Munici…" at bounding box center [221, 100] width 4 height 5
radio input "true"
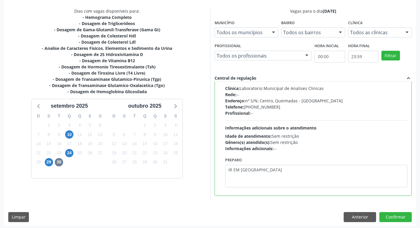
scroll to position [124, 0]
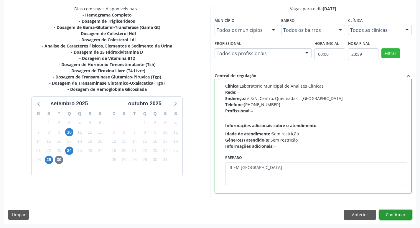
click at [392, 212] on button "Confirmar" at bounding box center [395, 214] width 32 height 10
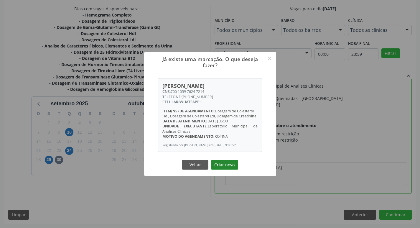
click at [228, 167] on button "Criar novo" at bounding box center [224, 165] width 27 height 10
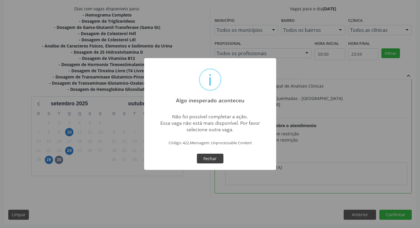
click at [207, 154] on button "Fechar" at bounding box center [210, 159] width 27 height 10
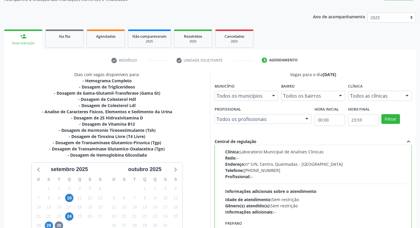
scroll to position [0, 0]
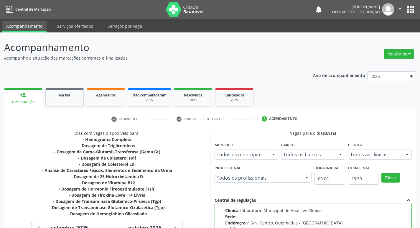
click at [35, 98] on link "person_add Nova marcação" at bounding box center [23, 98] width 38 height 20
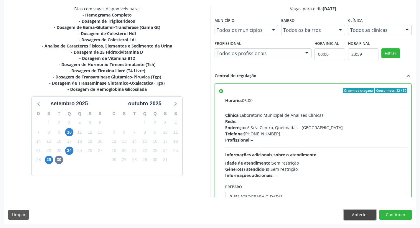
click at [367, 213] on button "Anterior" at bounding box center [360, 214] width 32 height 10
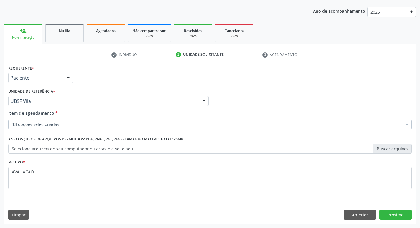
scroll to position [64, 0]
click at [361, 214] on button "Anterior" at bounding box center [360, 214] width 32 height 10
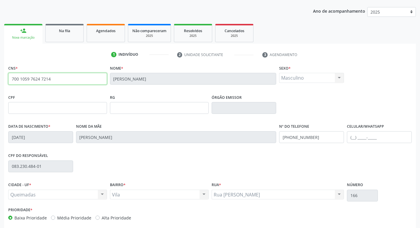
click at [56, 76] on input "700 1059 7624 7214" at bounding box center [57, 79] width 99 height 12
type input "7"
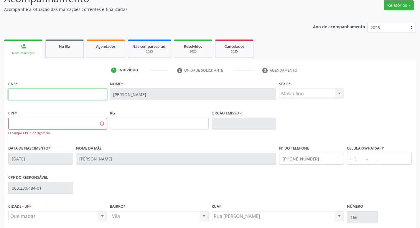
scroll to position [35, 0]
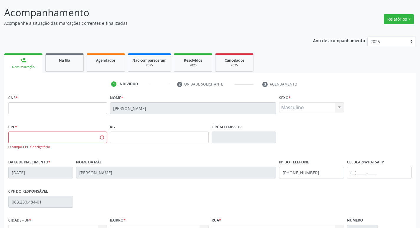
click at [53, 71] on link "Na fila" at bounding box center [64, 62] width 38 height 18
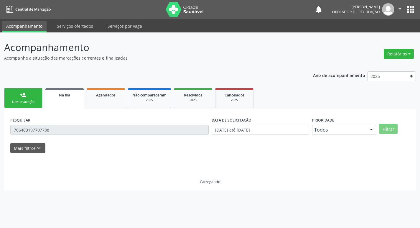
scroll to position [0, 0]
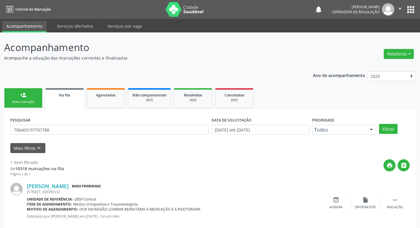
click at [31, 99] on link "person_add Nova marcação" at bounding box center [23, 98] width 38 height 20
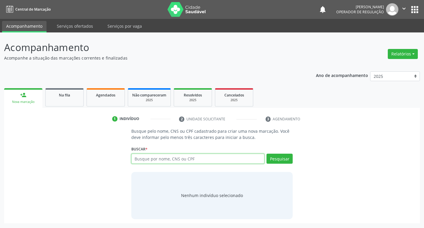
click at [147, 161] on input "text" at bounding box center [197, 159] width 133 height 10
click at [146, 161] on input "text" at bounding box center [197, 159] width 133 height 10
type input "703303297836810"
click at [282, 159] on button "Pesquisar" at bounding box center [280, 159] width 26 height 10
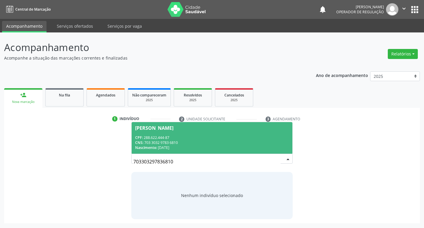
click at [155, 135] on div "CPF: 288.622.444-87" at bounding box center [212, 137] width 154 height 5
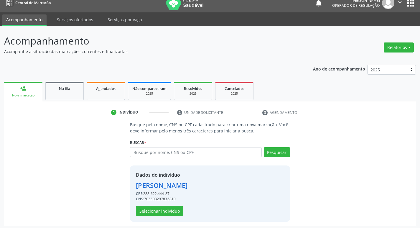
scroll to position [9, 0]
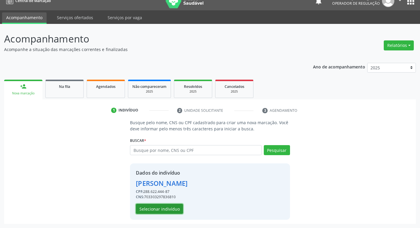
click at [151, 210] on button "Selecionar indivíduo" at bounding box center [159, 209] width 47 height 10
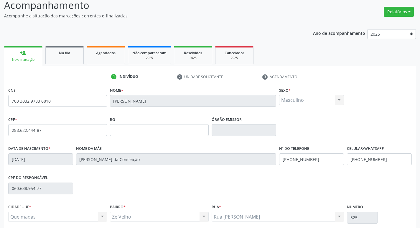
scroll to position [92, 0]
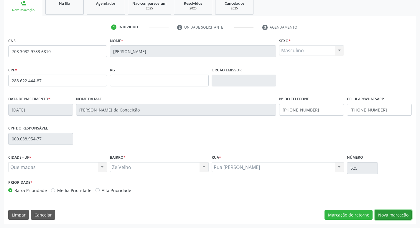
click at [382, 216] on button "Nova marcação" at bounding box center [393, 215] width 37 height 10
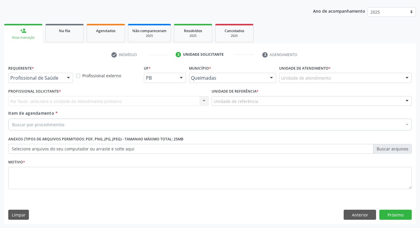
scroll to position [64, 0]
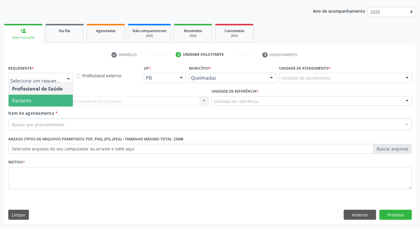
click at [24, 100] on span "Paciente" at bounding box center [21, 100] width 19 height 6
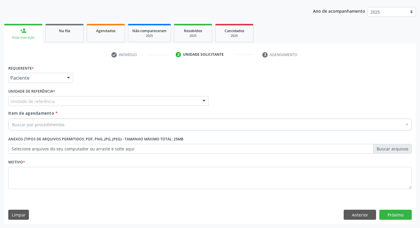
click at [25, 105] on div "Unidade de referência" at bounding box center [108, 101] width 200 height 10
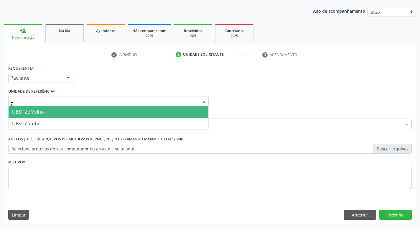
type input "ZE"
click at [24, 111] on span "UBSF Ze Velho" at bounding box center [28, 111] width 32 height 6
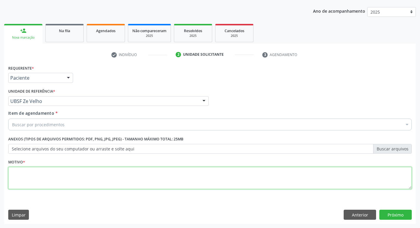
click at [32, 175] on textarea at bounding box center [209, 178] width 403 height 22
type textarea "RETORNO JOAO NETO TEMPO DE RETORNO"
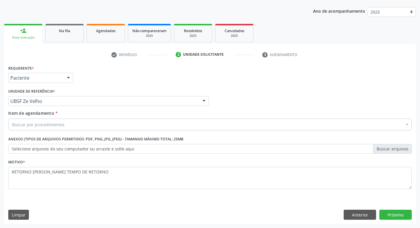
click at [13, 128] on div "Buscar por procedimentos" at bounding box center [209, 124] width 403 height 12
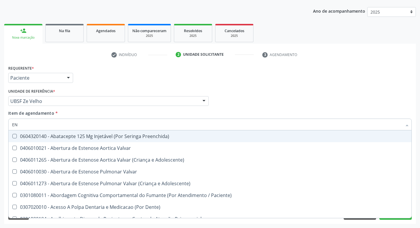
type input "ENDOCR"
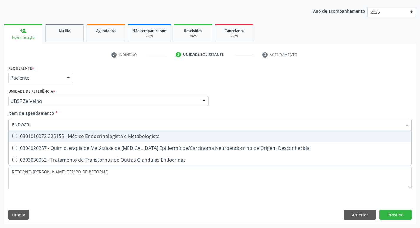
click at [124, 132] on span "0301010072-225155 - Médico Endocrinologista e Metabologista" at bounding box center [210, 136] width 403 height 12
checkbox Metabologista "true"
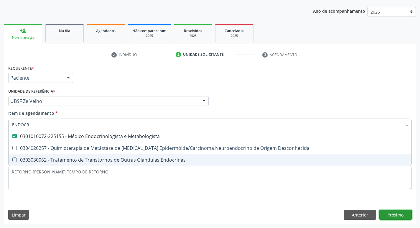
click at [401, 213] on div "Requerente * Paciente Profissional de Saúde Paciente Nenhum resultado encontrad…" at bounding box center [210, 144] width 412 height 160
checkbox Desconhecida "true"
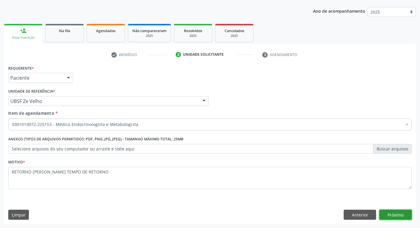
click at [401, 211] on button "Próximo" at bounding box center [395, 214] width 32 height 10
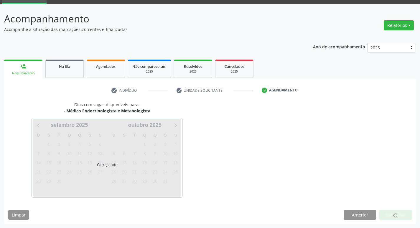
scroll to position [46, 0]
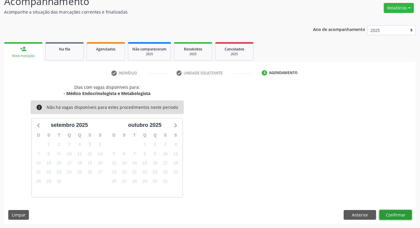
click at [395, 213] on button "Confirmar" at bounding box center [395, 215] width 32 height 10
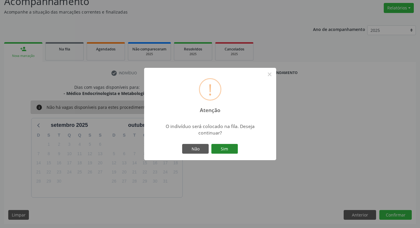
click at [223, 149] on button "Sim" at bounding box center [224, 149] width 27 height 10
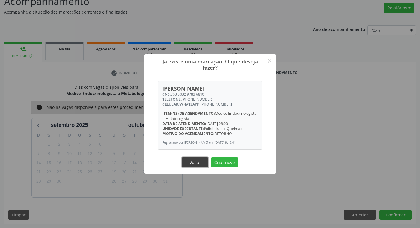
click at [202, 165] on button "Voltar" at bounding box center [195, 162] width 27 height 10
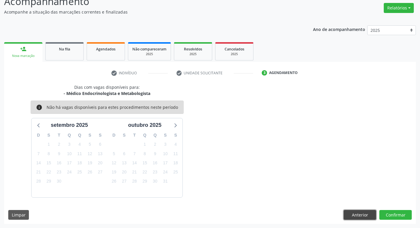
click at [356, 213] on button "Anterior" at bounding box center [360, 215] width 32 height 10
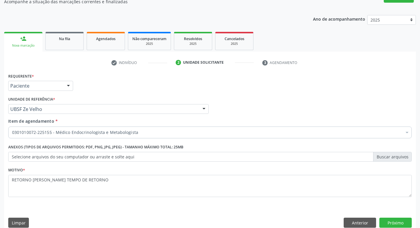
scroll to position [64, 0]
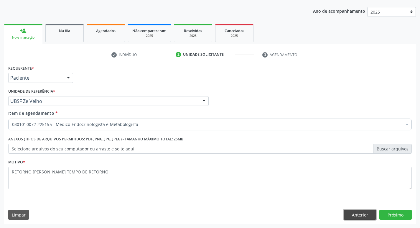
click at [357, 212] on button "Anterior" at bounding box center [360, 214] width 32 height 10
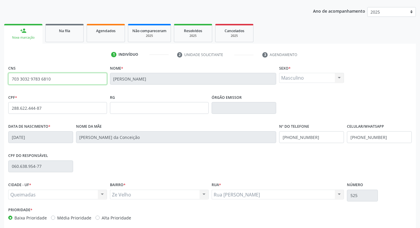
click at [67, 81] on input "703 3032 9783 6810" at bounding box center [57, 79] width 99 height 12
type input "7"
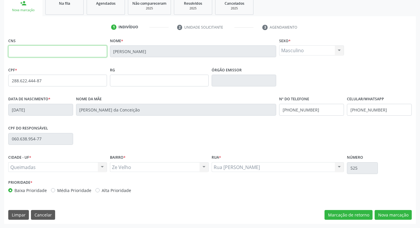
scroll to position [62, 0]
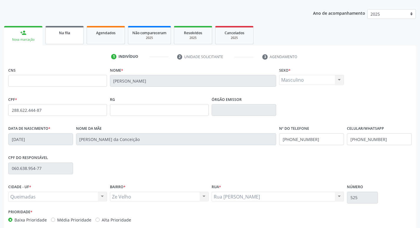
click at [79, 36] on link "Na fila" at bounding box center [64, 35] width 38 height 18
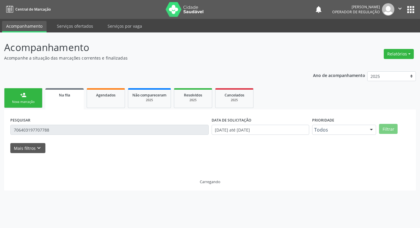
scroll to position [0, 0]
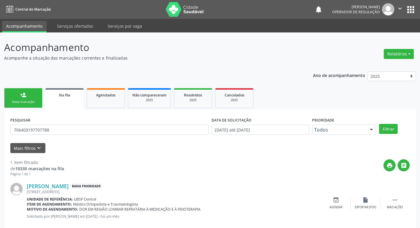
click at [28, 99] on link "person_add Nova marcação" at bounding box center [23, 98] width 38 height 20
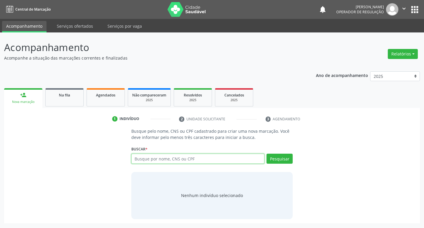
click at [181, 158] on input "text" at bounding box center [197, 159] width 133 height 10
click at [172, 156] on input "text" at bounding box center [197, 159] width 133 height 10
type input "702002315906688"
click at [281, 161] on button "Pesquisar" at bounding box center [280, 159] width 26 height 10
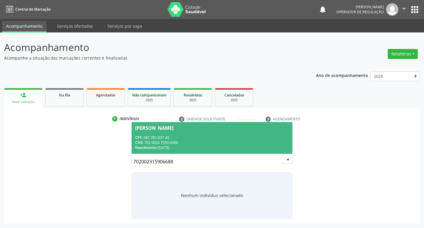
click at [167, 137] on div "CPF: 081.781.037-45" at bounding box center [212, 137] width 154 height 5
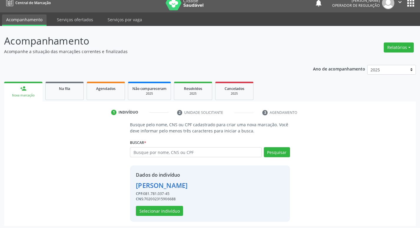
scroll to position [9, 0]
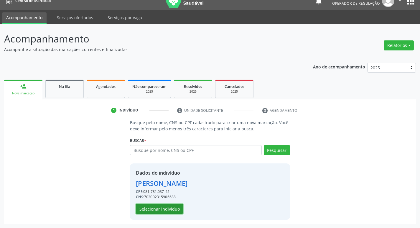
click at [162, 206] on button "Selecionar indivíduo" at bounding box center [159, 209] width 47 height 10
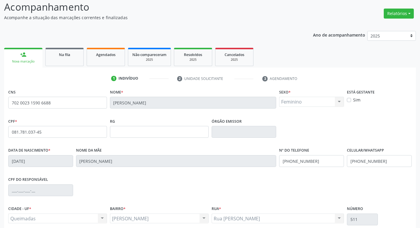
scroll to position [92, 0]
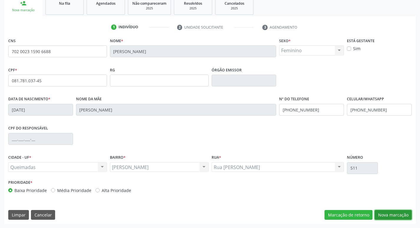
click at [403, 216] on button "Nova marcação" at bounding box center [393, 215] width 37 height 10
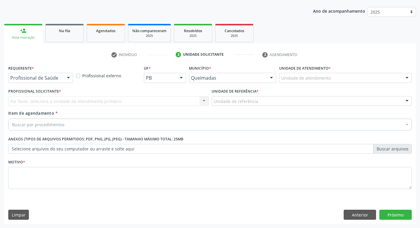
scroll to position [64, 0]
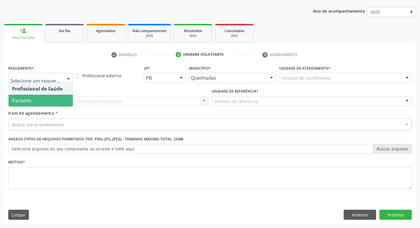
click at [27, 102] on span "Paciente" at bounding box center [21, 100] width 19 height 6
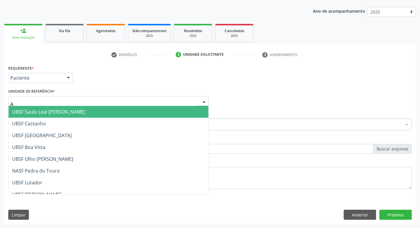
type input "AN"
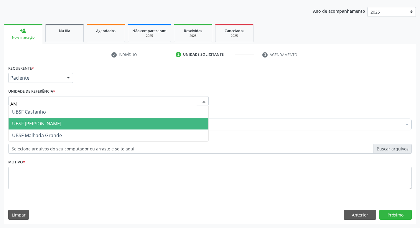
click at [50, 128] on span "UBSF [PERSON_NAME]" at bounding box center [109, 124] width 200 height 12
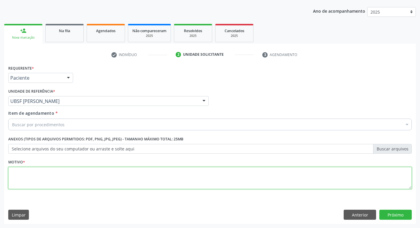
click at [24, 173] on textarea at bounding box center [209, 178] width 403 height 22
type textarea "RETORNO"
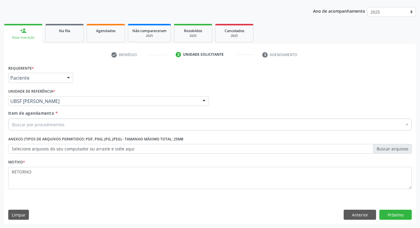
click at [25, 128] on div "Buscar por procedimentos" at bounding box center [209, 124] width 403 height 12
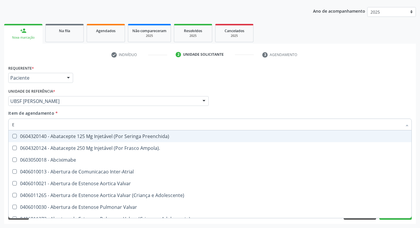
type input "ENDOCR"
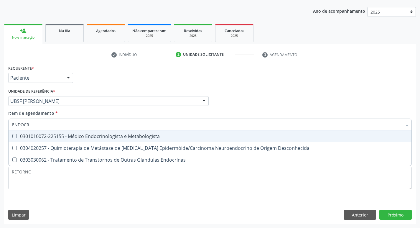
click at [90, 134] on div "0301010072-225155 - Médico Endocrinologista e Metabologista" at bounding box center [210, 136] width 396 height 5
checkbox Metabologista "true"
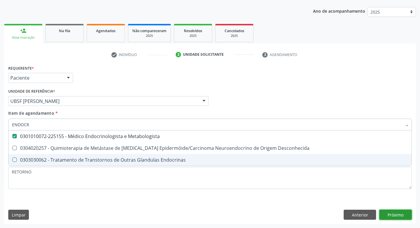
click at [397, 212] on div "Requerente * Paciente Profissional de Saúde Paciente Nenhum resultado encontrad…" at bounding box center [210, 144] width 412 height 160
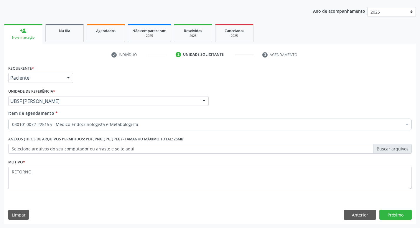
click at [403, 207] on div "Requerente * Paciente Profissional de Saúde Paciente Nenhum resultado encontrad…" at bounding box center [210, 144] width 412 height 160
click at [395, 214] on button "Próximo" at bounding box center [395, 214] width 32 height 10
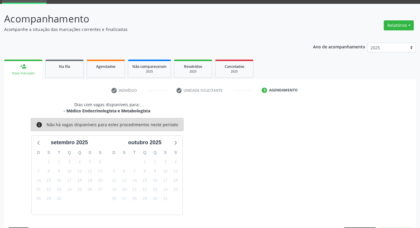
scroll to position [46, 0]
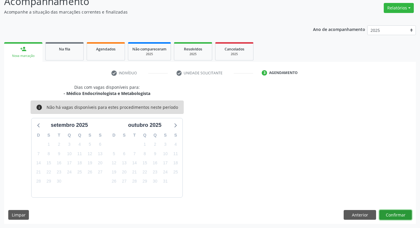
click at [394, 216] on button "Confirmar" at bounding box center [395, 215] width 32 height 10
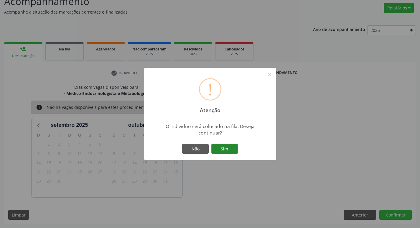
click at [227, 149] on button "Sim" at bounding box center [224, 149] width 27 height 10
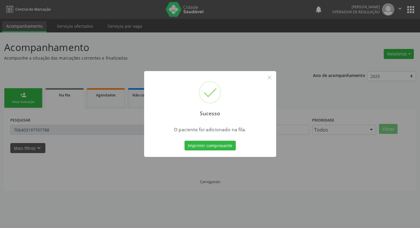
scroll to position [0, 0]
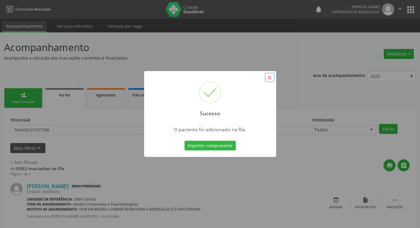
click at [270, 77] on button "×" at bounding box center [270, 77] width 10 height 10
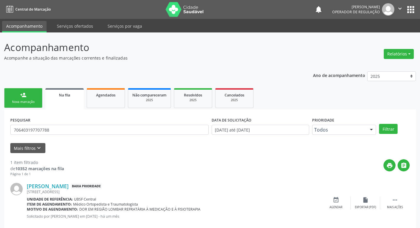
click at [27, 93] on link "person_add Nova marcação" at bounding box center [23, 98] width 38 height 20
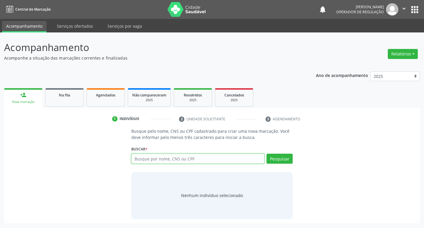
click at [159, 161] on input "text" at bounding box center [197, 159] width 133 height 10
type input "706800218977421"
click at [281, 154] on button "Pesquisar" at bounding box center [280, 159] width 26 height 10
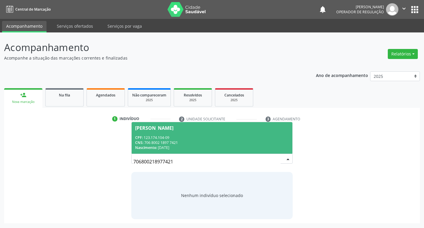
click at [179, 138] on div "CPF: 123.174.104-09" at bounding box center [212, 137] width 154 height 5
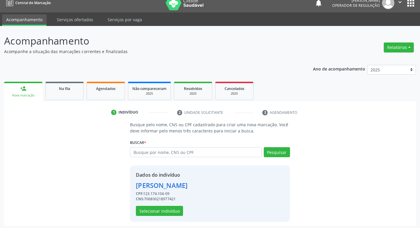
scroll to position [9, 0]
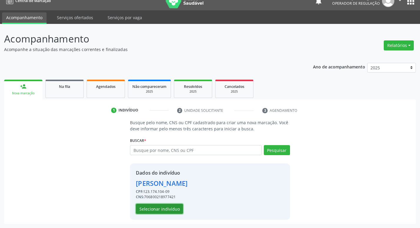
click at [144, 207] on button "Selecionar indivíduo" at bounding box center [159, 209] width 47 height 10
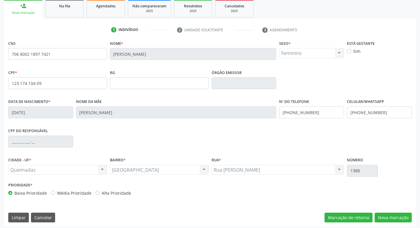
scroll to position [92, 0]
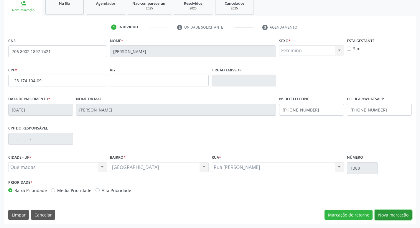
click at [392, 214] on button "Nova marcação" at bounding box center [393, 215] width 37 height 10
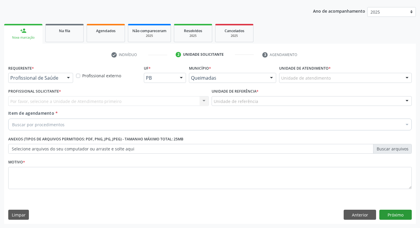
scroll to position [64, 0]
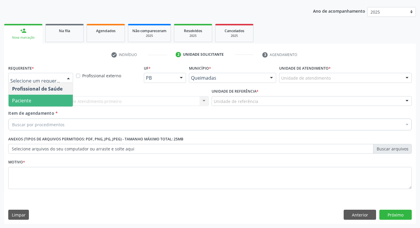
click at [34, 100] on span "Paciente" at bounding box center [41, 101] width 64 height 12
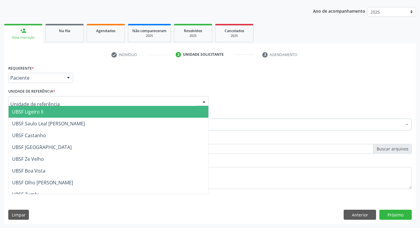
click at [54, 102] on div at bounding box center [108, 101] width 200 height 10
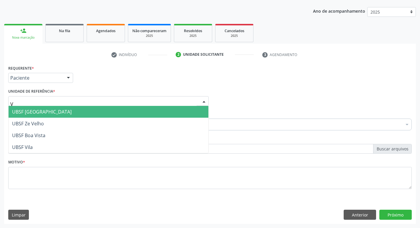
type input "VI"
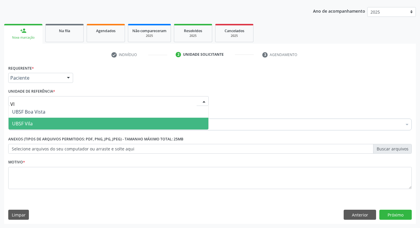
click at [28, 125] on span "UBSF Vila" at bounding box center [22, 123] width 21 height 6
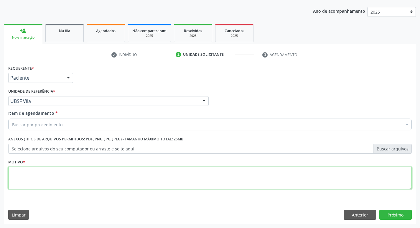
click at [22, 174] on textarea at bounding box center [209, 178] width 403 height 22
type textarea "RETORNO"
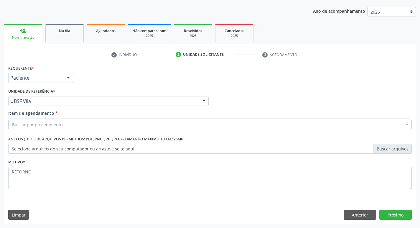
click at [39, 128] on div "Buscar por procedimentos" at bounding box center [209, 124] width 403 height 12
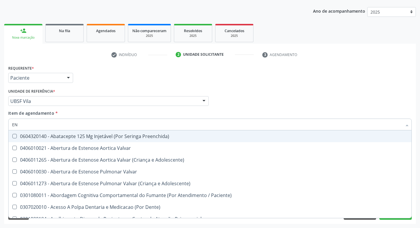
type input "ENDOCR"
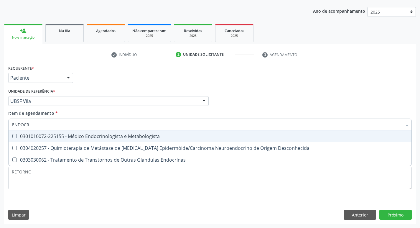
drag, startPoint x: 50, startPoint y: 136, endPoint x: 53, endPoint y: 135, distance: 3.2
click at [51, 136] on div "0301010072-225155 - Médico Endocrinologista e Metabologista" at bounding box center [210, 136] width 396 height 5
checkbox Metabologista "true"
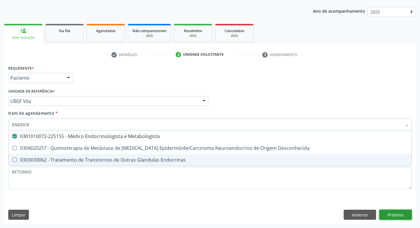
click at [400, 211] on div "Requerente * Paciente Profissional de Saúde Paciente Nenhum resultado encontrad…" at bounding box center [210, 144] width 412 height 160
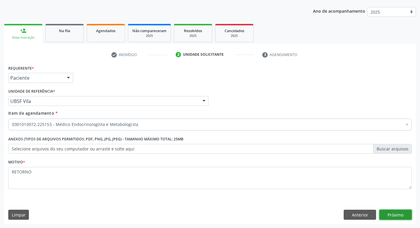
checkbox Metabologista "true"
click at [392, 211] on button "Próximo" at bounding box center [395, 214] width 32 height 10
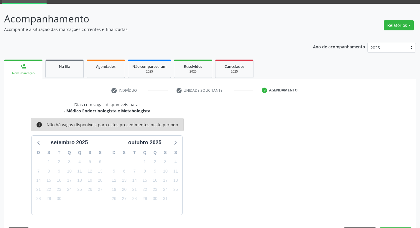
scroll to position [46, 0]
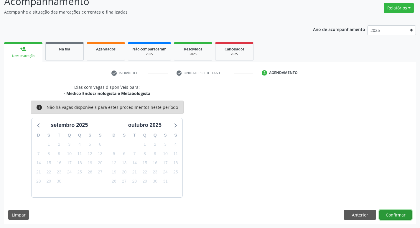
click at [390, 217] on button "Confirmar" at bounding box center [395, 215] width 32 height 10
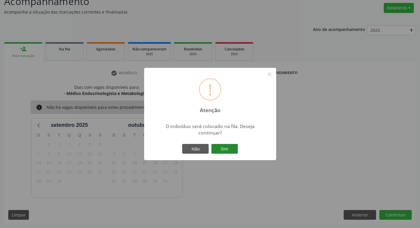
click at [230, 148] on button "Sim" at bounding box center [224, 149] width 27 height 10
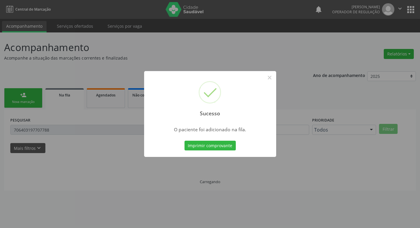
scroll to position [0, 0]
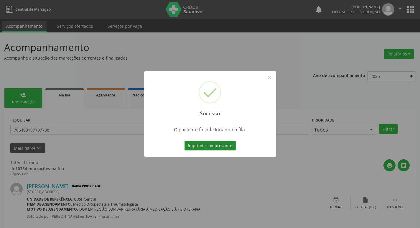
click at [220, 143] on button "Imprimir comprovante" at bounding box center [209, 146] width 51 height 10
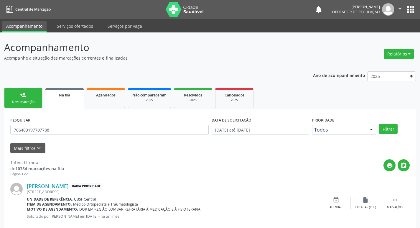
click at [34, 101] on div "Nova marcação" at bounding box center [23, 102] width 29 height 4
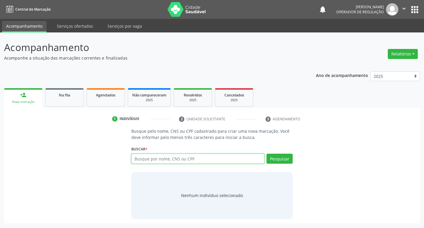
click at [140, 159] on input "text" at bounding box center [197, 159] width 133 height 10
type input "704705710663736"
click at [279, 161] on button "Pesquisar" at bounding box center [280, 159] width 26 height 10
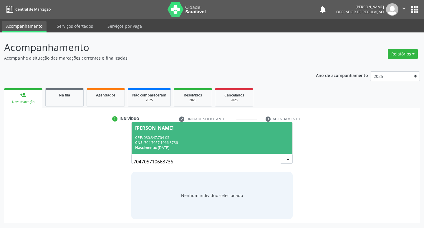
click at [166, 142] on div "CNS: 704 7057 1066 3736" at bounding box center [212, 142] width 154 height 5
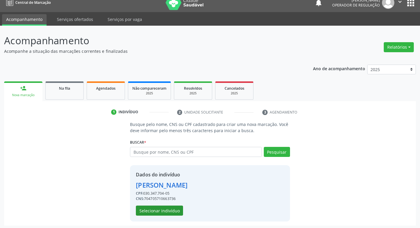
scroll to position [9, 0]
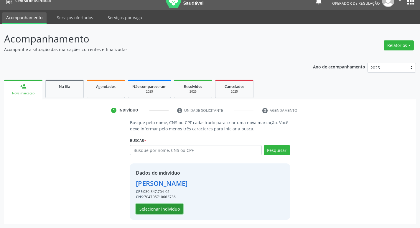
click at [158, 207] on button "Selecionar indivíduo" at bounding box center [159, 209] width 47 height 10
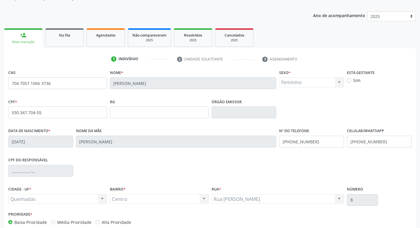
scroll to position [92, 0]
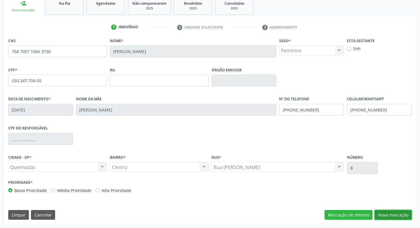
click at [381, 215] on button "Nova marcação" at bounding box center [393, 215] width 37 height 10
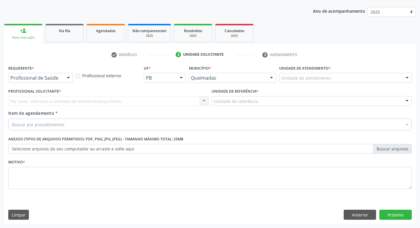
scroll to position [64, 0]
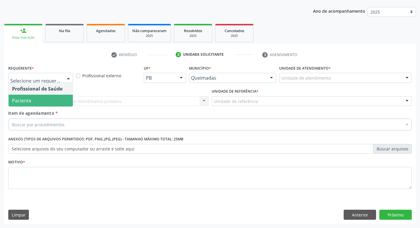
click at [37, 97] on span "Paciente" at bounding box center [41, 101] width 64 height 12
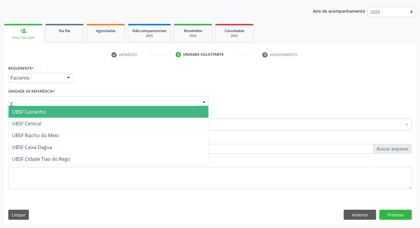
type input "CE"
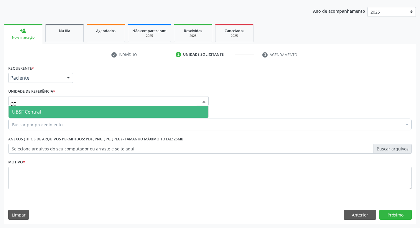
click at [54, 113] on span "UBSF Central" at bounding box center [109, 112] width 200 height 12
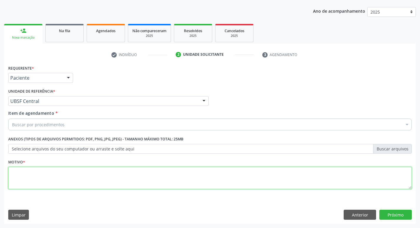
click at [24, 170] on textarea at bounding box center [209, 178] width 403 height 22
type textarea "A"
type textarea "RETORNO"
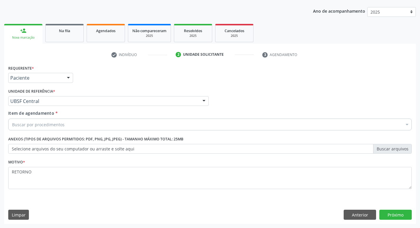
click at [27, 130] on div "Buscar por procedimentos" at bounding box center [209, 124] width 403 height 12
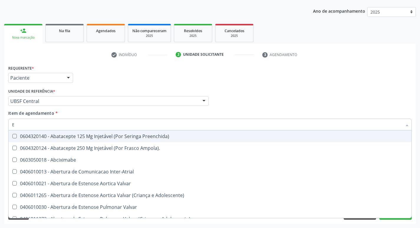
type input "ENDOCR"
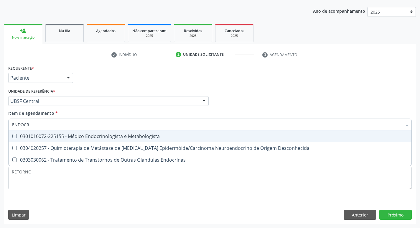
click at [114, 133] on span "0301010072-225155 - Médico Endocrinologista e Metabologista" at bounding box center [210, 136] width 403 height 12
checkbox Metabologista "true"
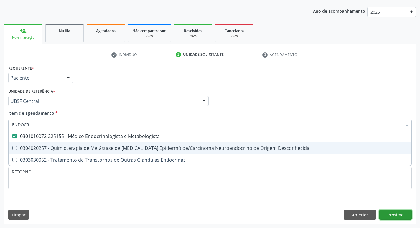
click at [394, 212] on div "Requerente * Paciente Profissional de Saúde Paciente Nenhum resultado encontrad…" at bounding box center [210, 144] width 412 height 160
checkbox Desconhecida "true"
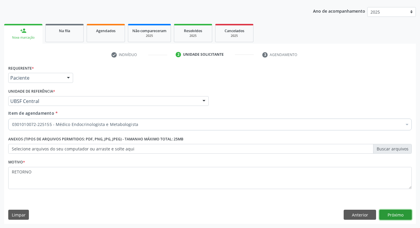
click at [392, 217] on button "Próximo" at bounding box center [395, 214] width 32 height 10
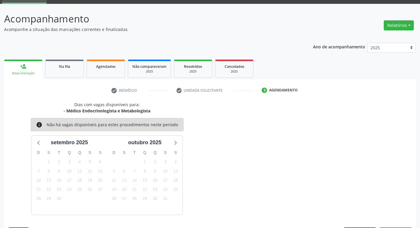
scroll to position [46, 0]
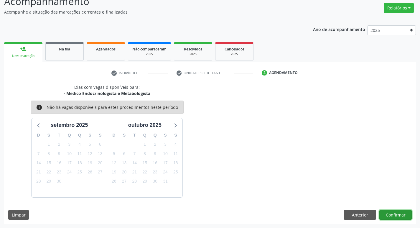
click at [391, 210] on button "Confirmar" at bounding box center [395, 215] width 32 height 10
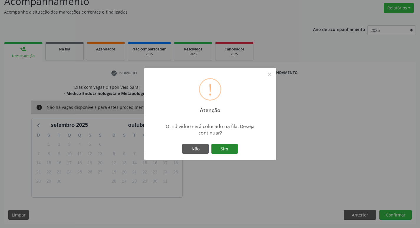
click at [227, 149] on button "Sim" at bounding box center [224, 149] width 27 height 10
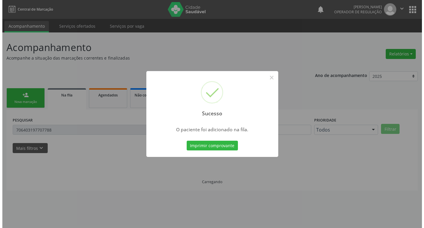
scroll to position [0, 0]
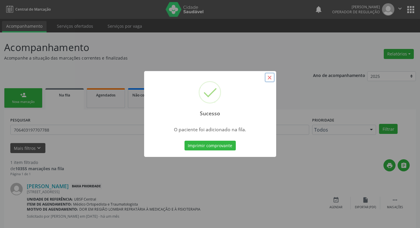
click at [269, 75] on button "×" at bounding box center [270, 77] width 10 height 10
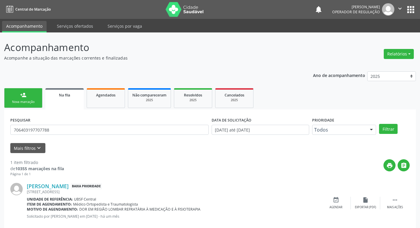
click at [24, 99] on link "person_add Nova marcação" at bounding box center [23, 98] width 38 height 20
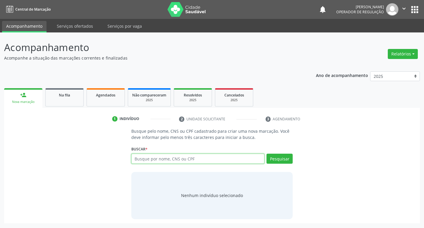
drag, startPoint x: 158, startPoint y: 159, endPoint x: 154, endPoint y: 160, distance: 4.2
click at [158, 159] on input "text" at bounding box center [197, 159] width 133 height 10
click at [216, 159] on input "text" at bounding box center [197, 159] width 133 height 10
click at [180, 155] on input "text" at bounding box center [197, 159] width 133 height 10
click at [147, 159] on input "text" at bounding box center [197, 159] width 133 height 10
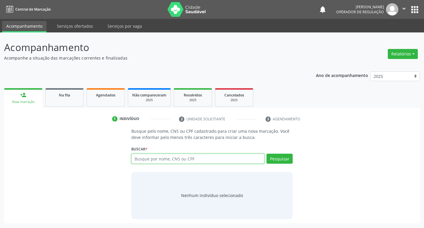
click at [147, 162] on input "text" at bounding box center [197, 159] width 133 height 10
